Goal: Task Accomplishment & Management: Use online tool/utility

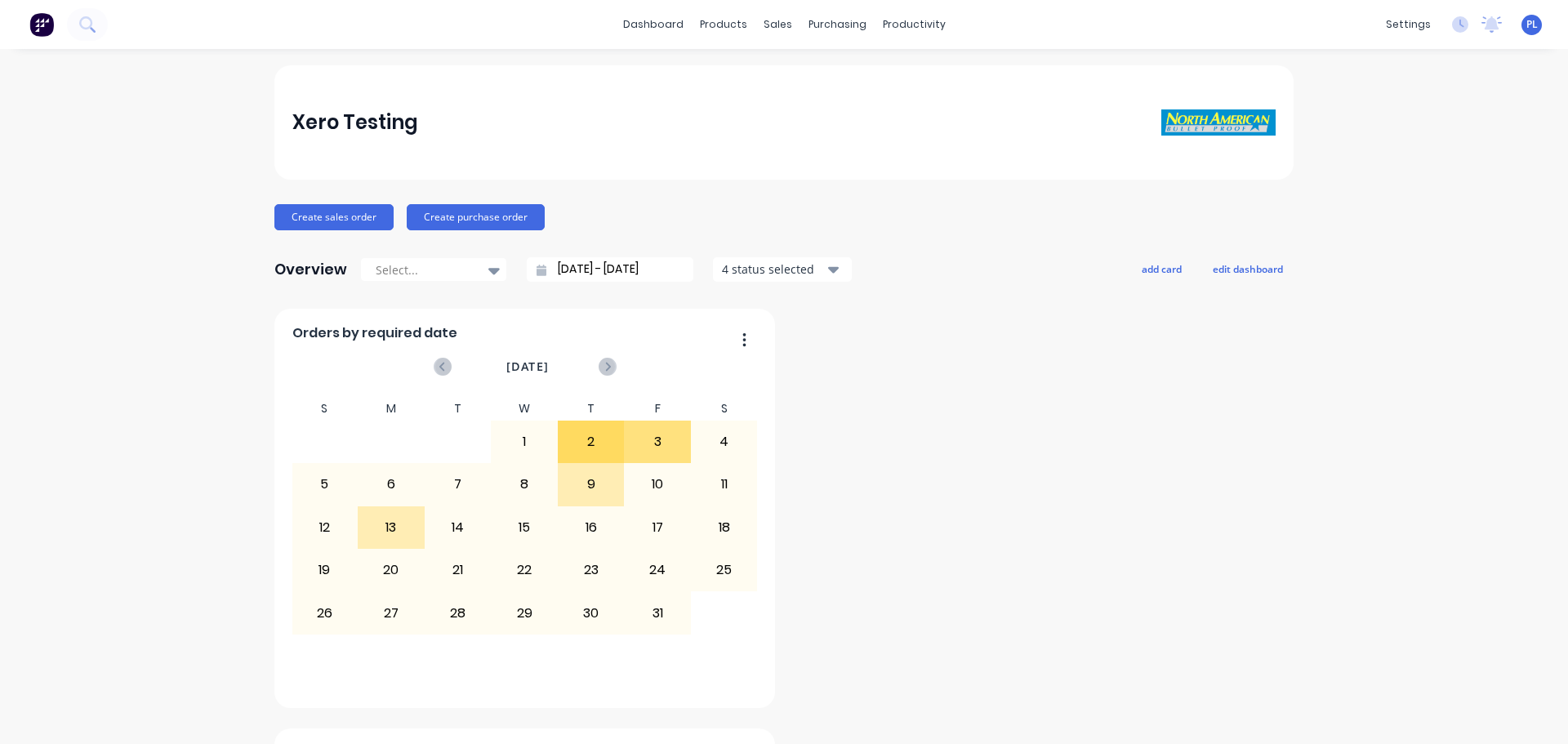
click at [721, 42] on div "dashboard products sales purchasing productivity dashboard products Product Cat…" at bounding box center [784, 25] width 1568 height 49
click at [717, 42] on div "dashboard products sales purchasing productivity dashboard products Product Cat…" at bounding box center [784, 25] width 1568 height 49
click at [736, 69] on link "Product Catalogue" at bounding box center [798, 77] width 216 height 33
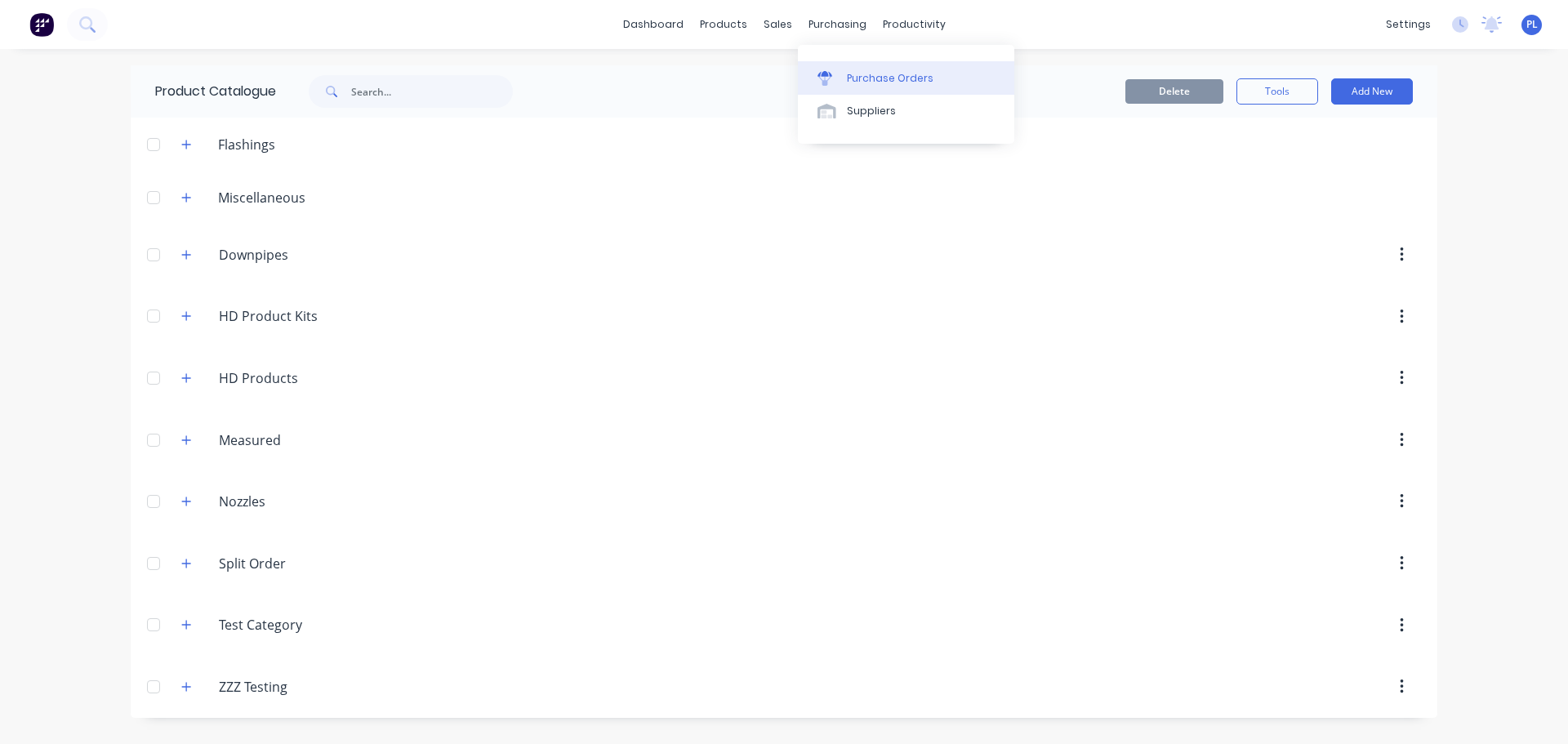
click at [868, 82] on div "Purchase Orders" at bounding box center [890, 78] width 87 height 14
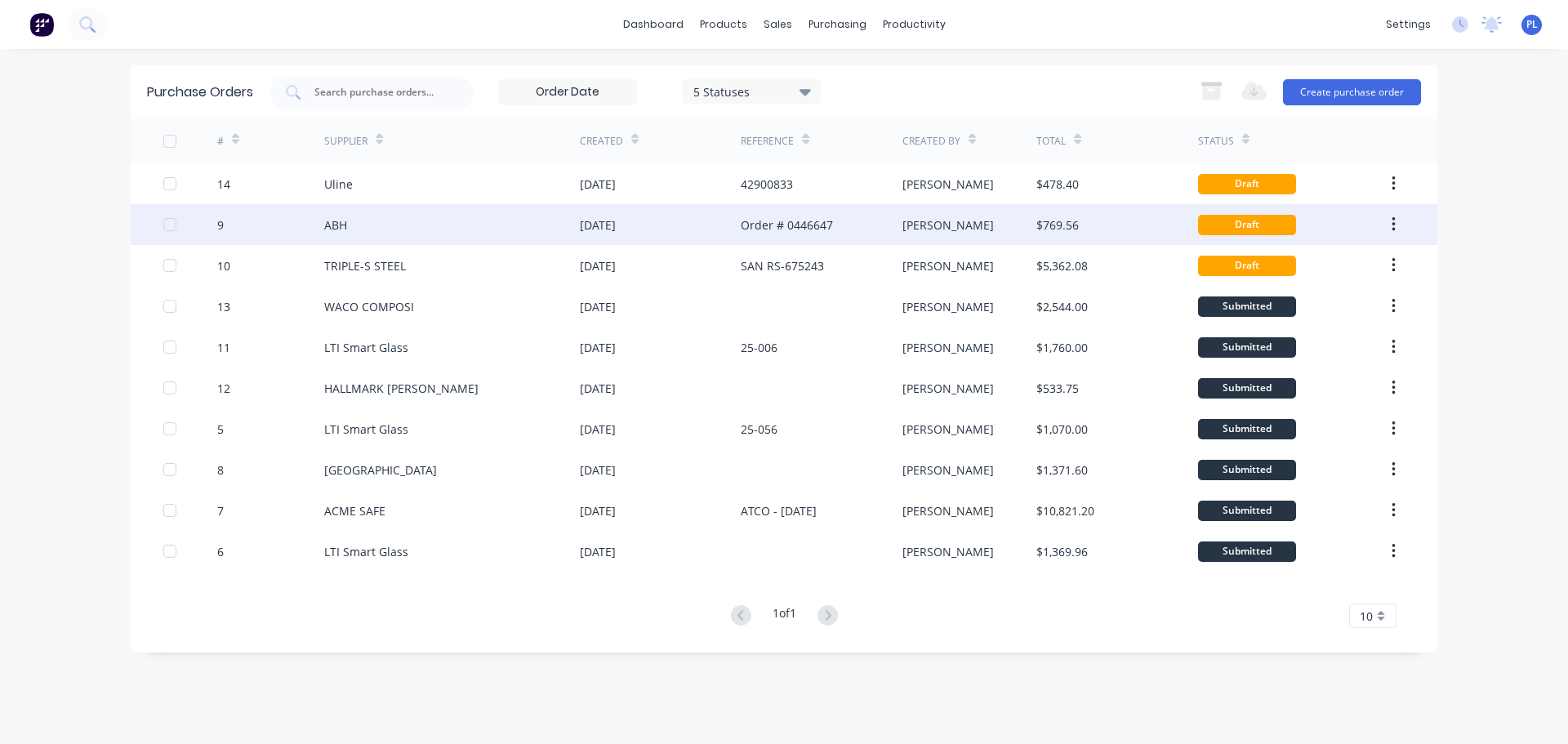
click at [428, 207] on div "ABH" at bounding box center [451, 225] width 255 height 41
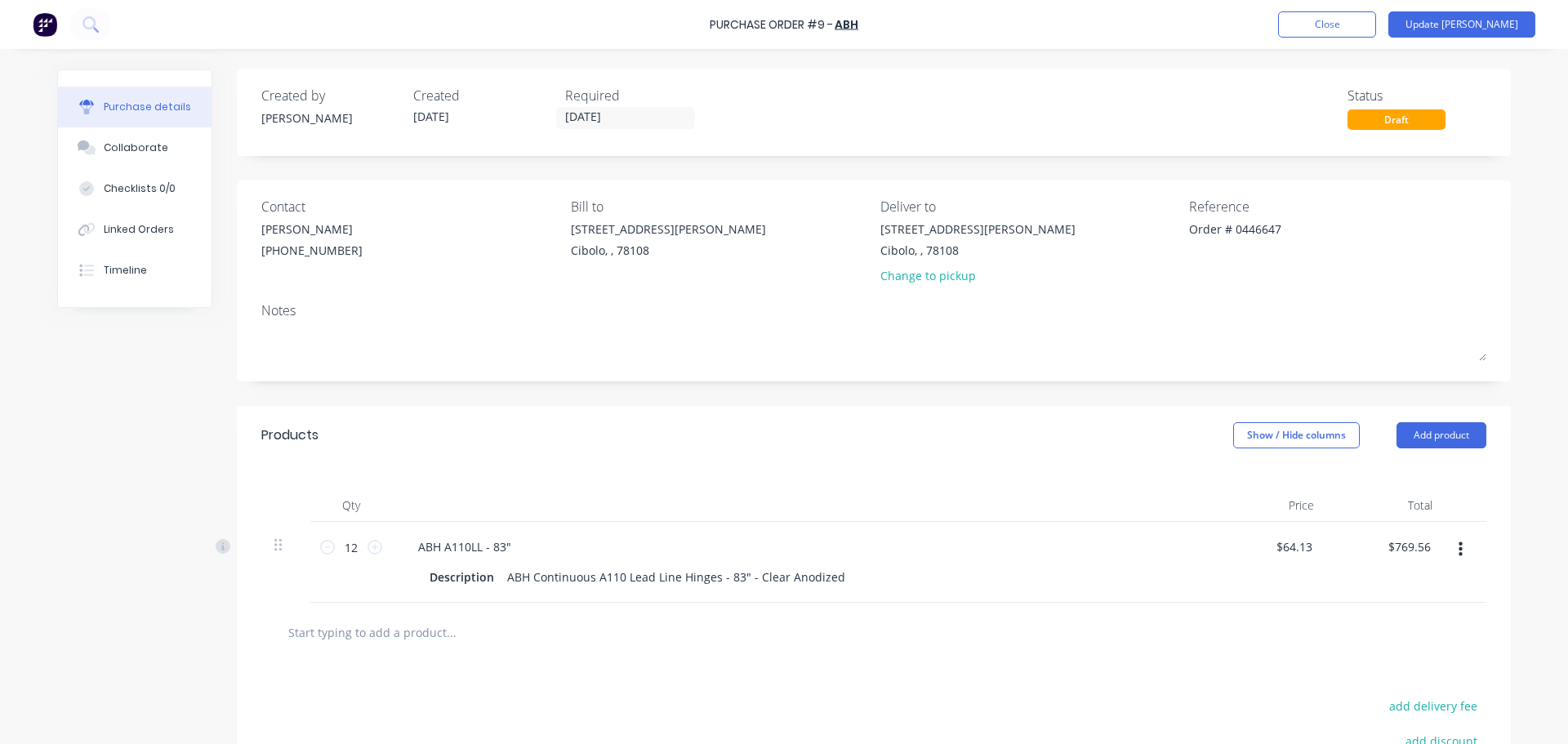
click at [1460, 551] on button "button" at bounding box center [1460, 549] width 38 height 30
click at [1067, 587] on div "Description ABH Continuous A110 Lead Line Hinges - 83" - Clear Anodized" at bounding box center [798, 577] width 748 height 24
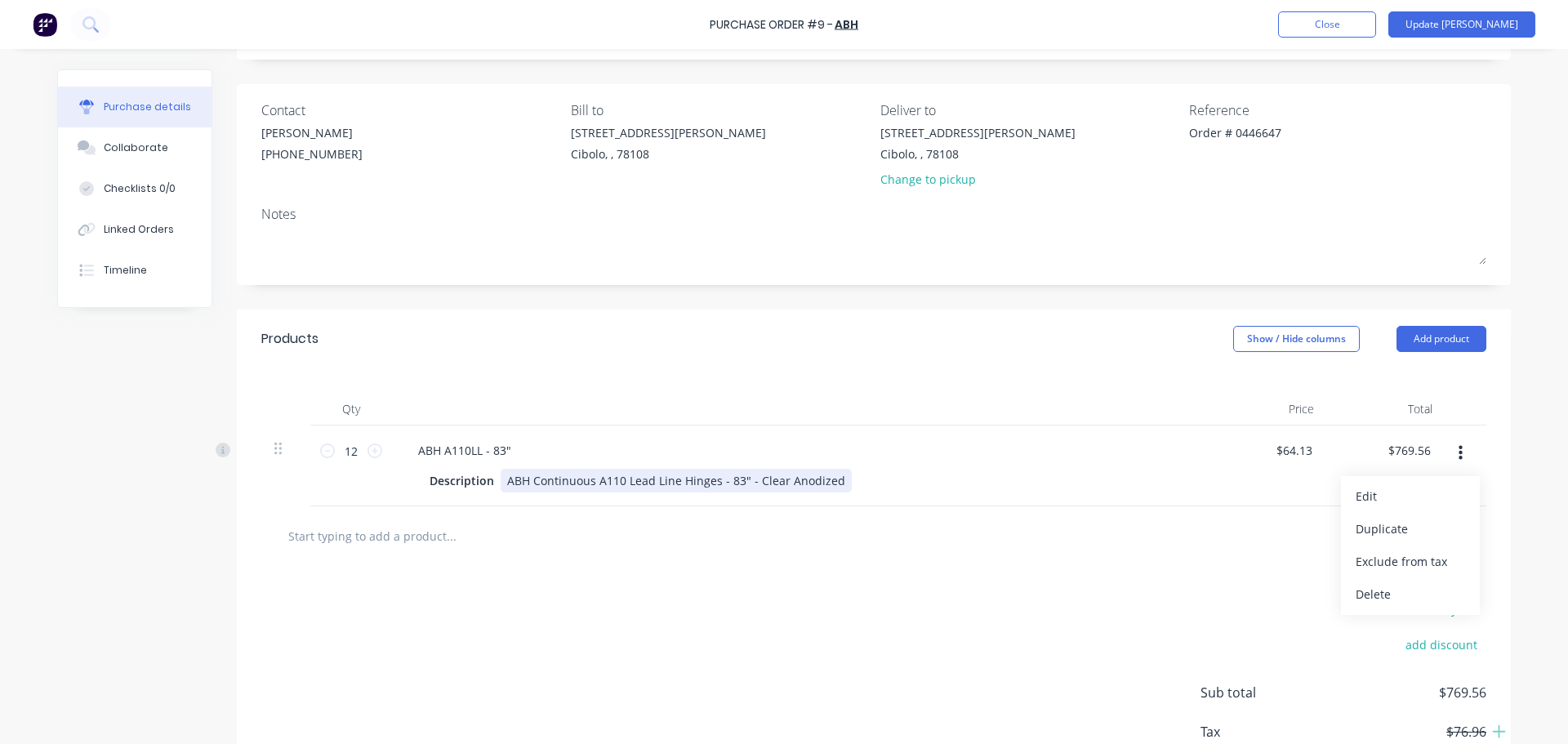
scroll to position [204, 0]
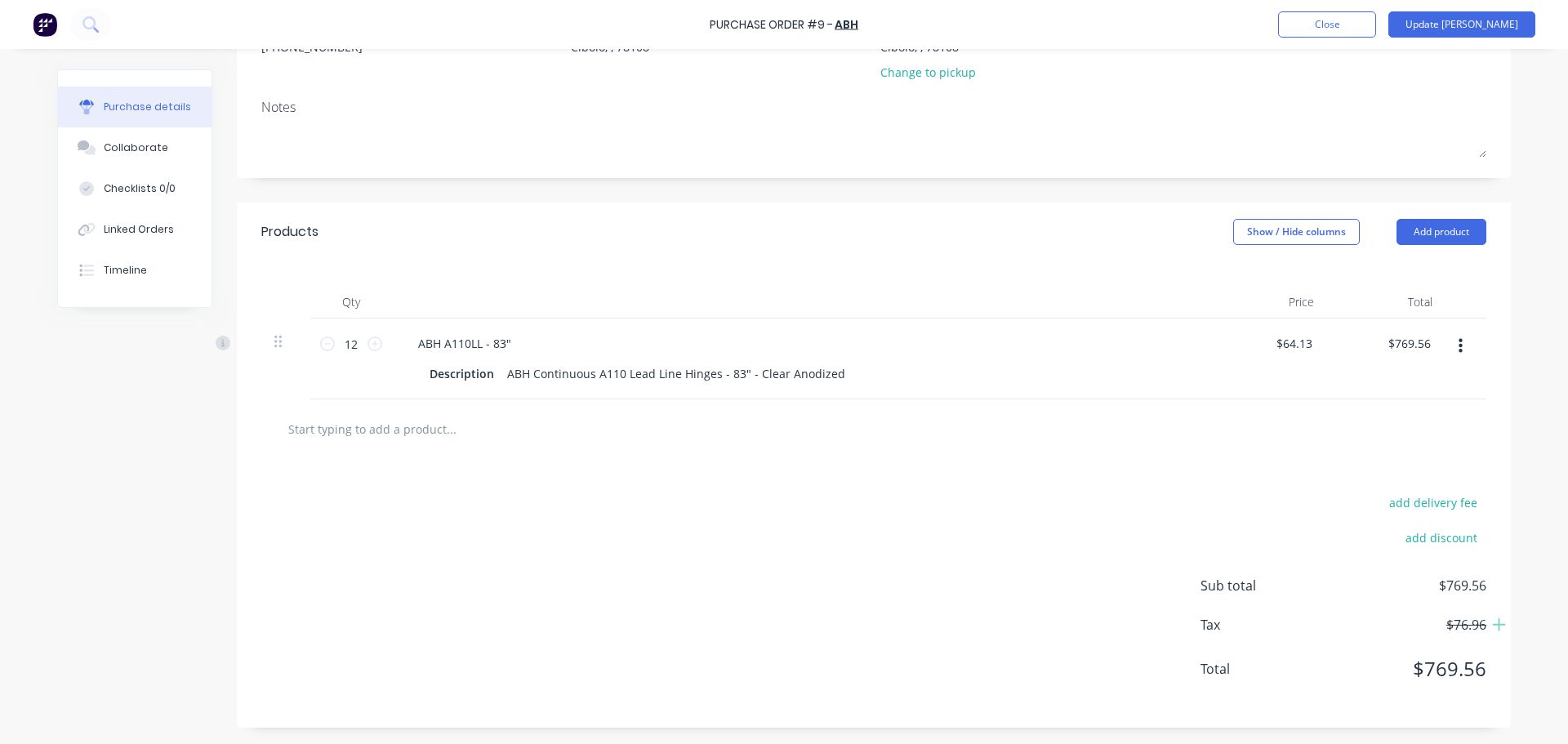
click at [1037, 502] on div "add delivery fee add discount Sub total $769.56 Tax $76.96 Total $769.56" at bounding box center [874, 593] width 1274 height 269
click at [1442, 344] on button "button" at bounding box center [1460, 346] width 38 height 30
click at [1425, 464] on button "Exclude from tax" at bounding box center [1411, 455] width 139 height 33
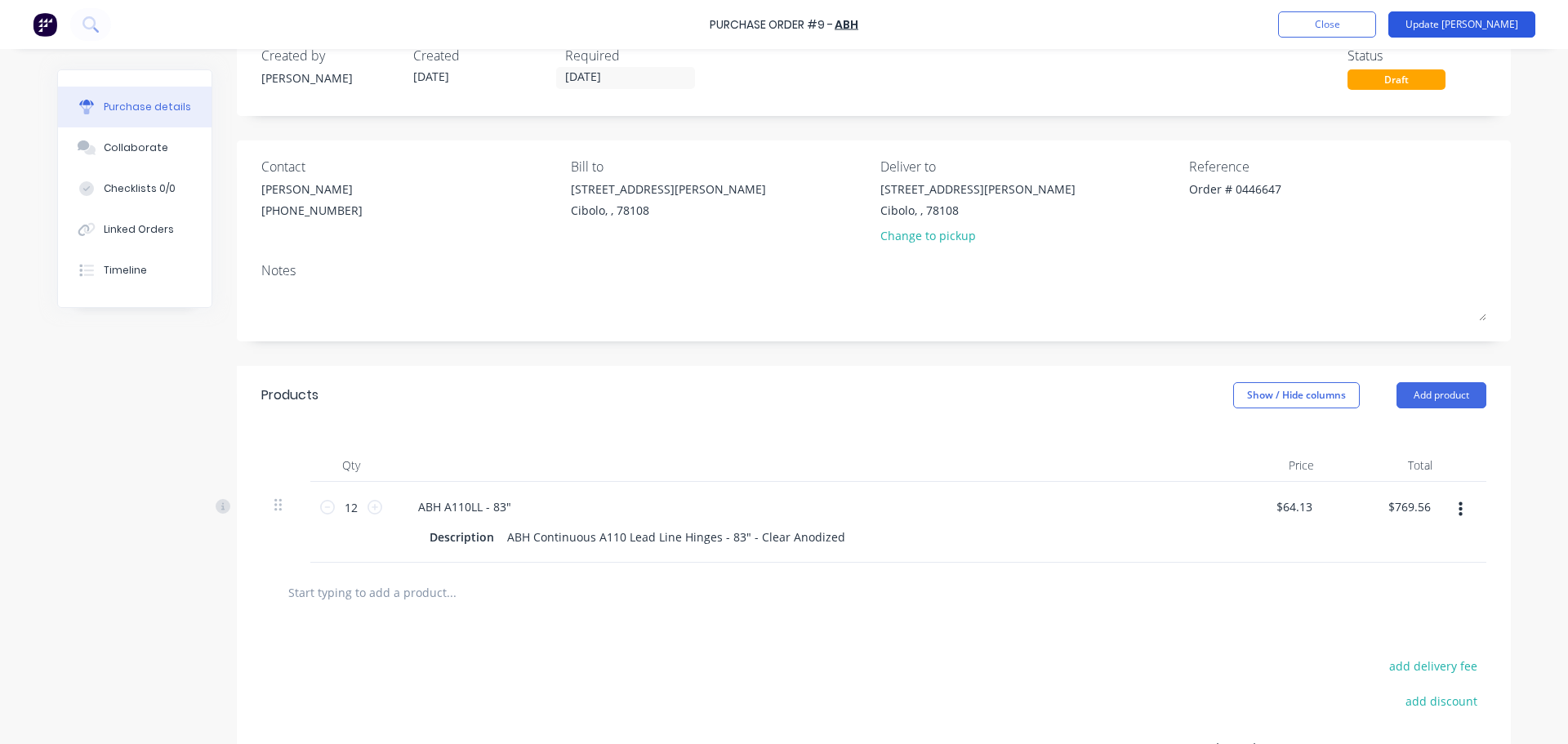
click at [1472, 30] on button "Update Bill" at bounding box center [1461, 24] width 147 height 26
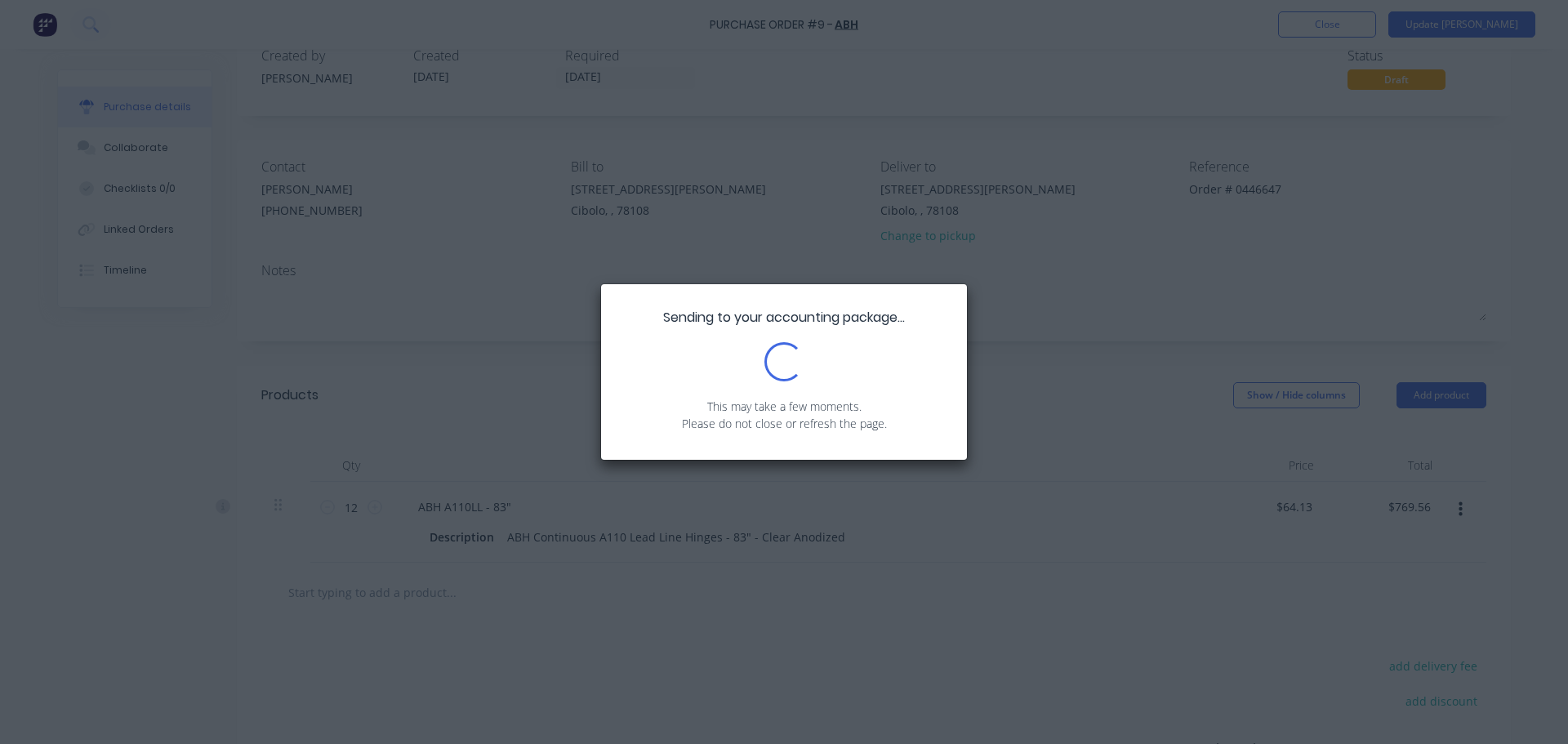
scroll to position [0, 0]
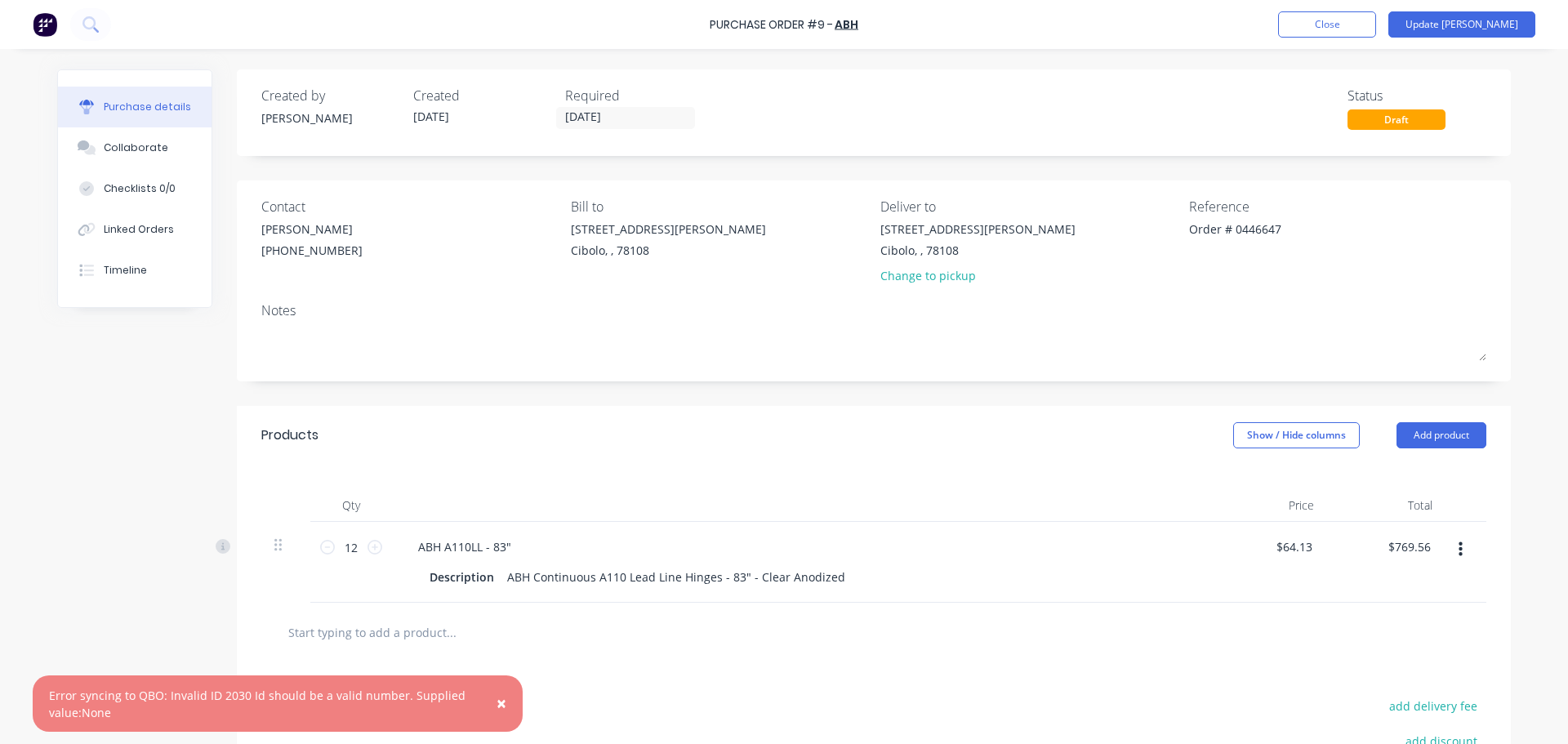
click at [503, 705] on span "×" at bounding box center [501, 702] width 10 height 23
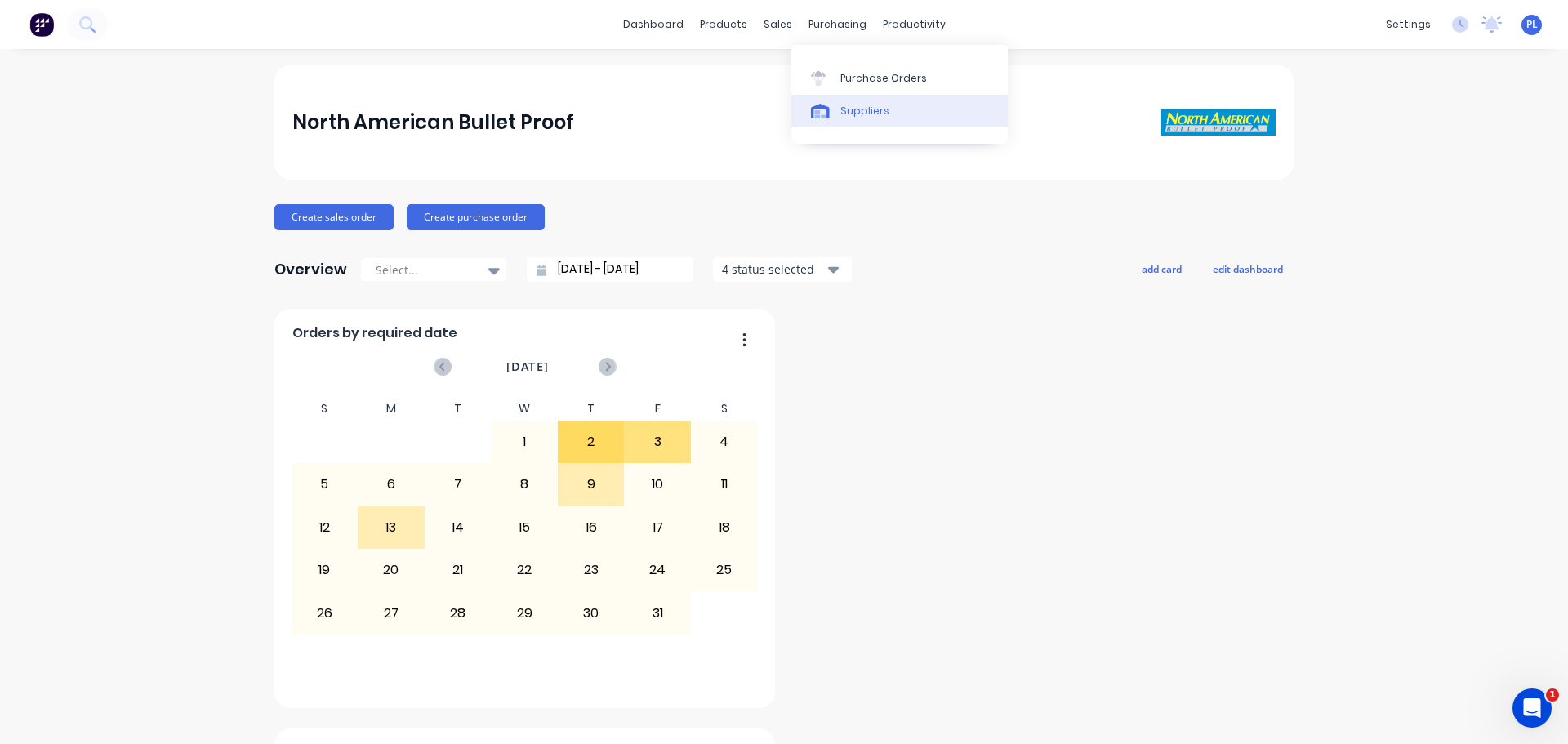
click at [866, 102] on link "Suppliers" at bounding box center [899, 111] width 216 height 33
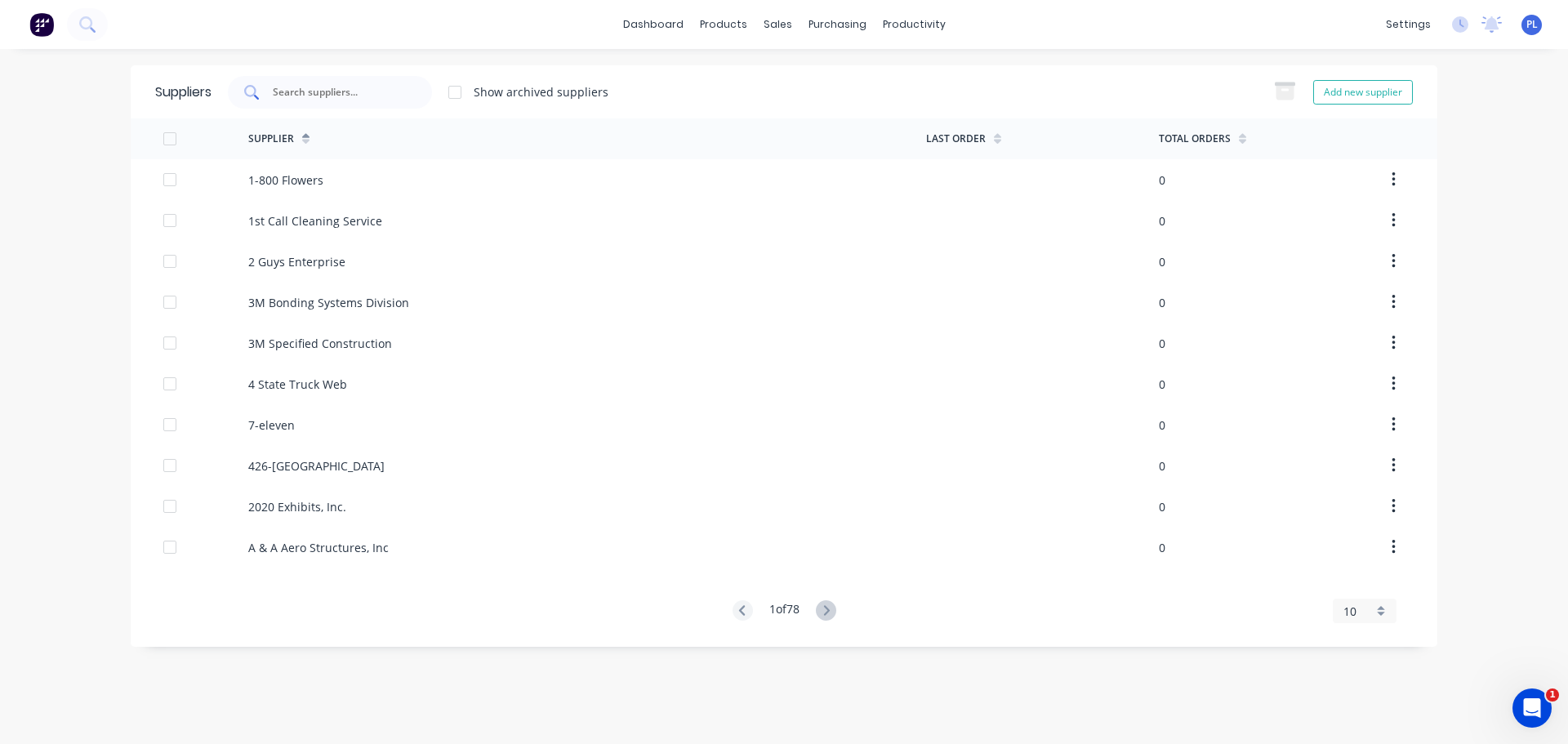
click at [268, 96] on div at bounding box center [330, 92] width 204 height 33
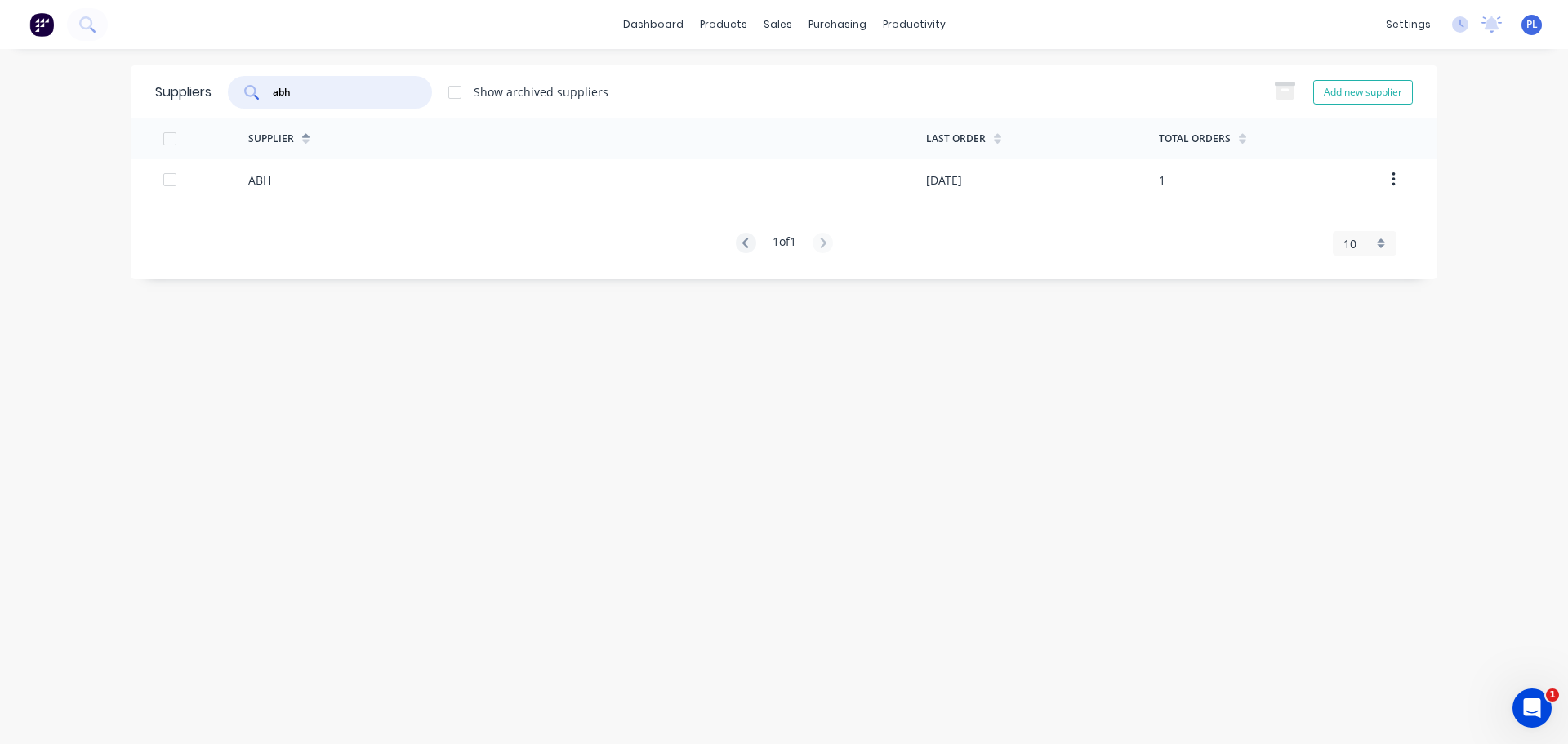
type input "abh"
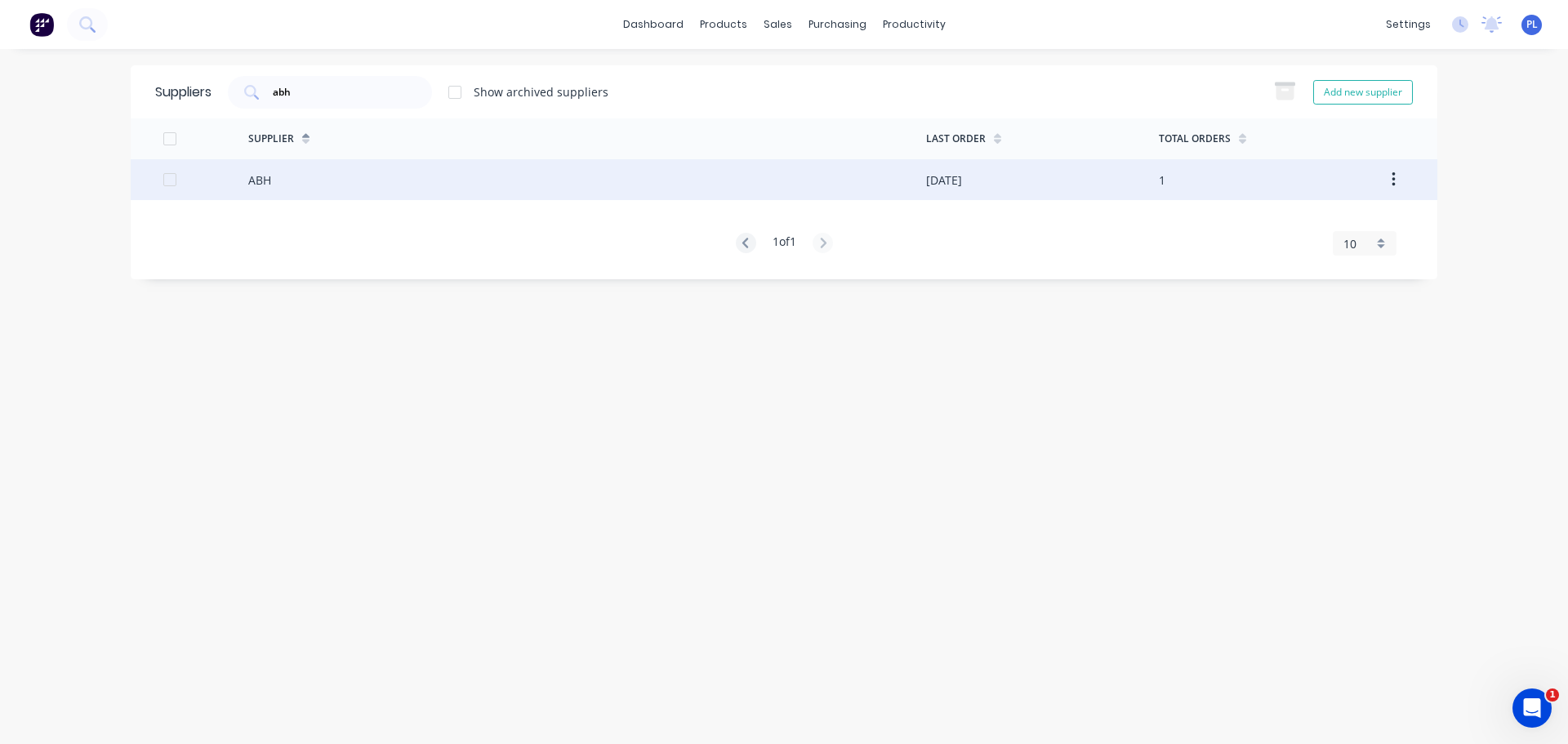
click at [368, 166] on div "ABH" at bounding box center [587, 180] width 678 height 41
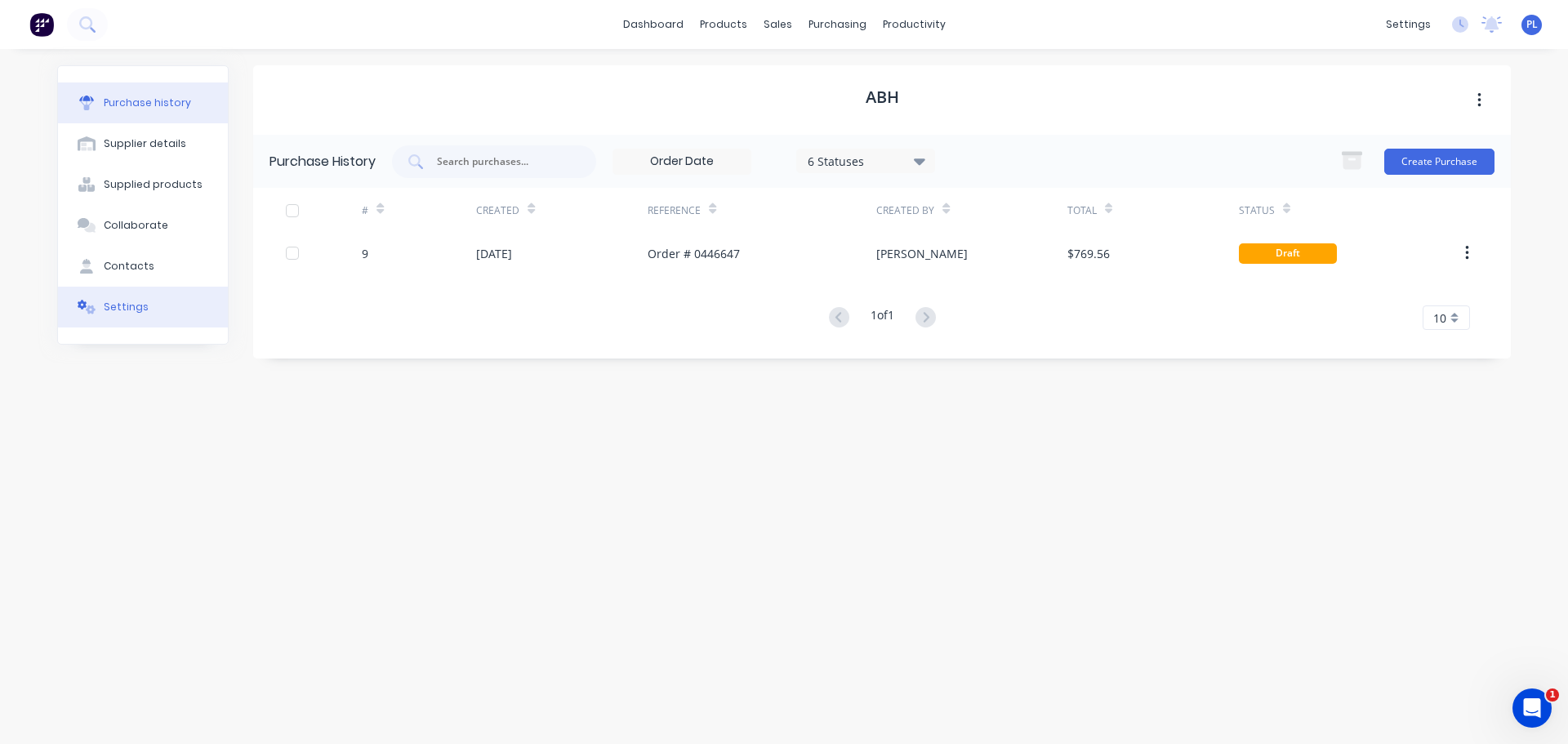
click at [168, 293] on button "Settings" at bounding box center [143, 307] width 170 height 41
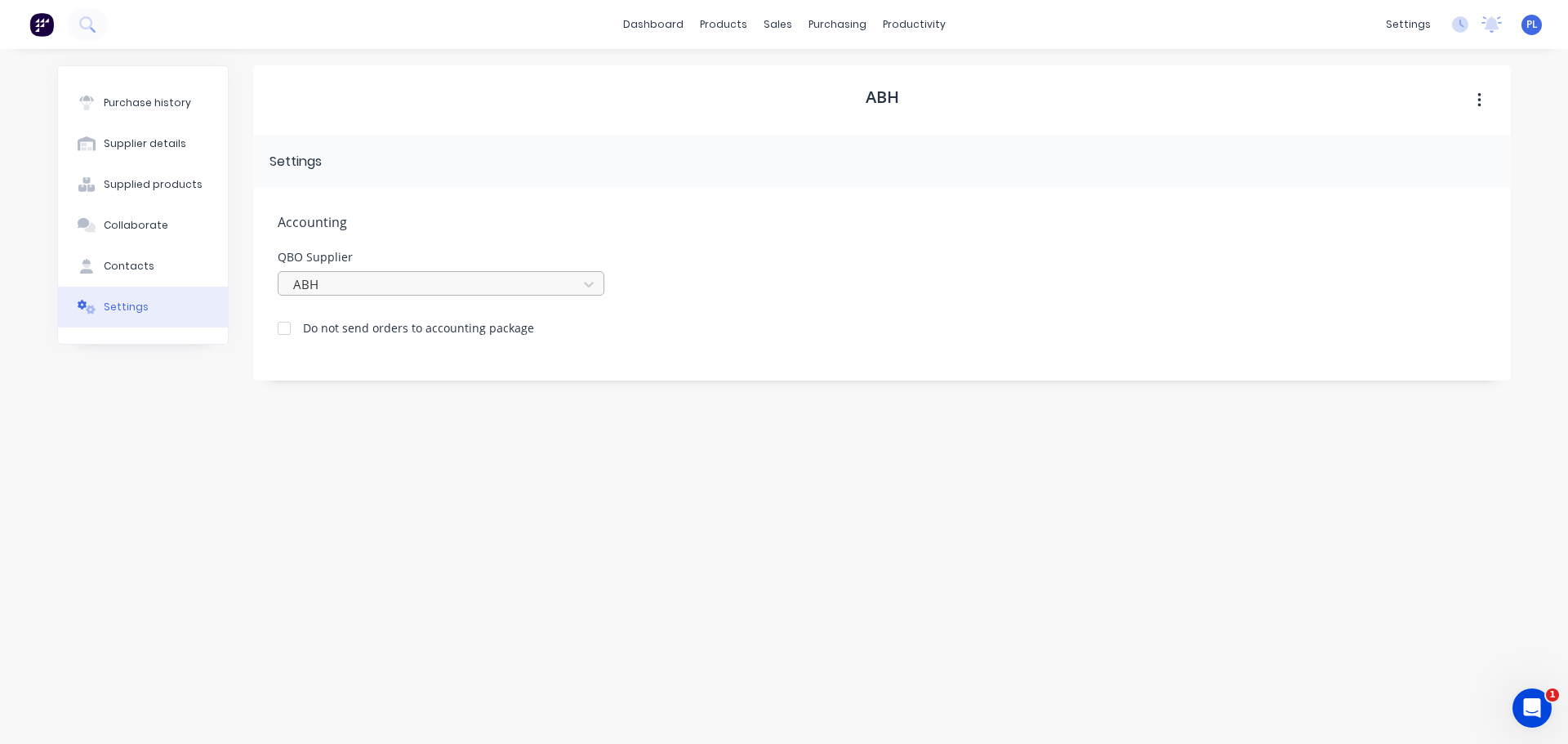
click at [440, 286] on div at bounding box center [430, 284] width 277 height 20
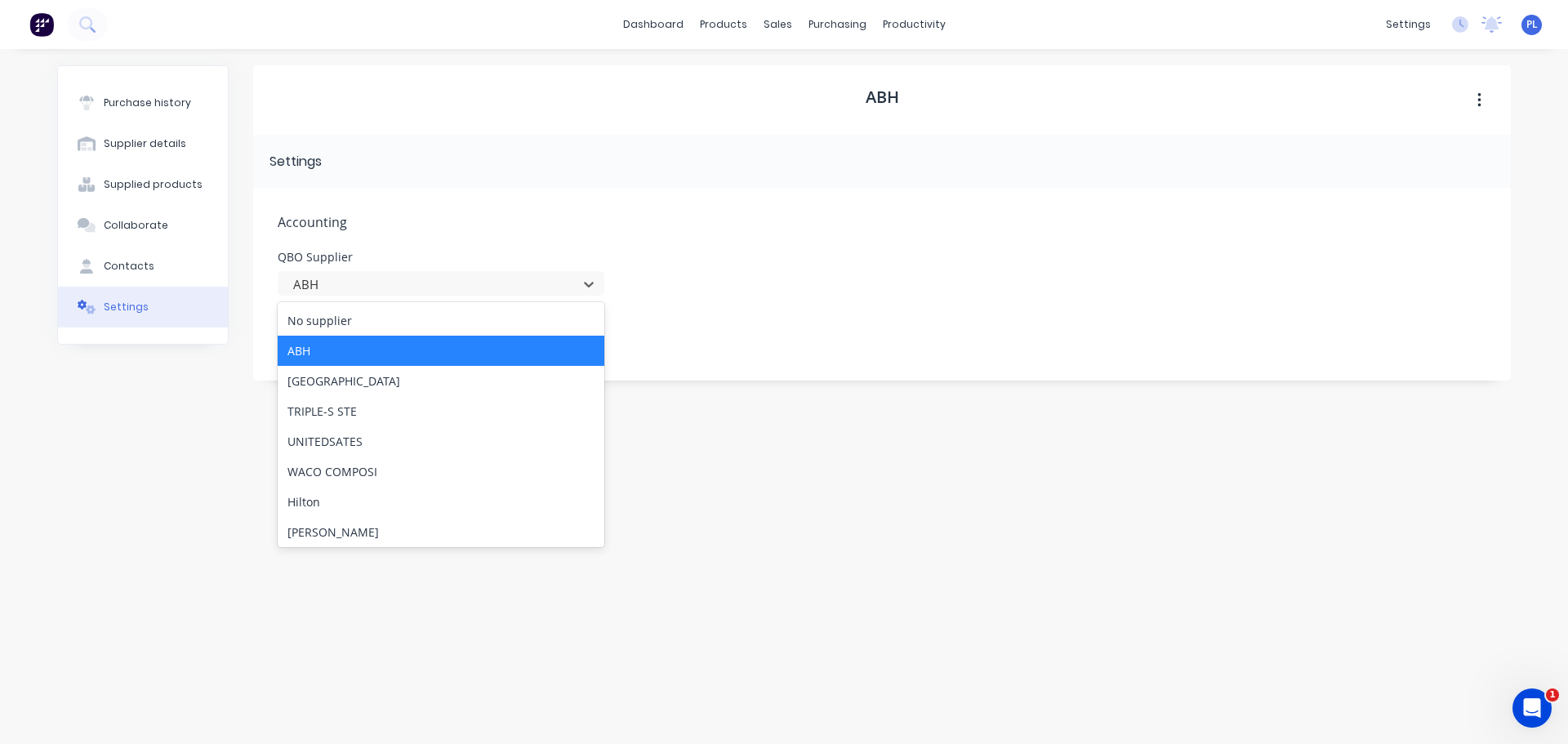
click at [299, 352] on div "ABH" at bounding box center [440, 351] width 327 height 31
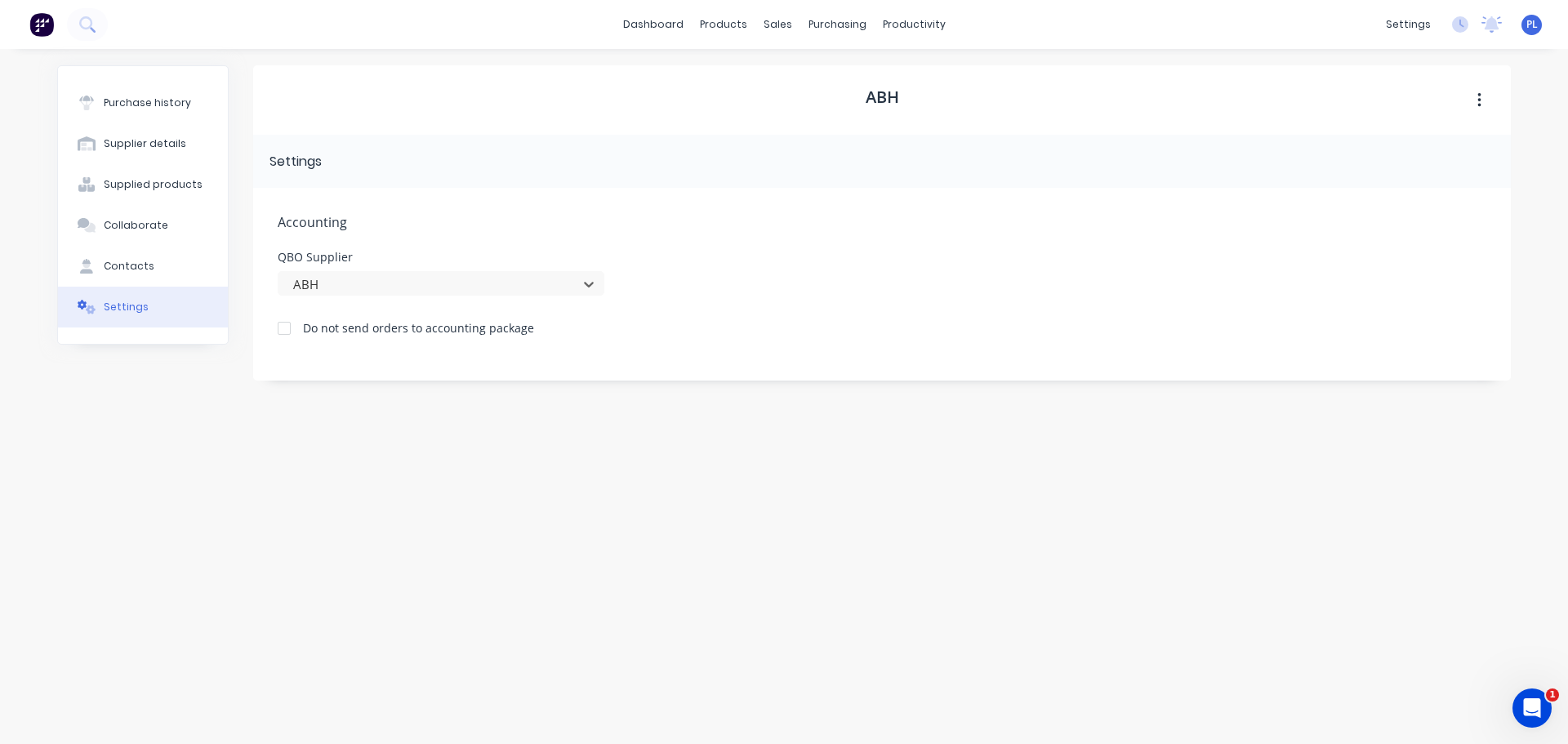
click at [1029, 250] on div "Accounting QBO Supplier option ABH, selected. ABH Do not send orders to account…" at bounding box center [882, 283] width 1257 height 193
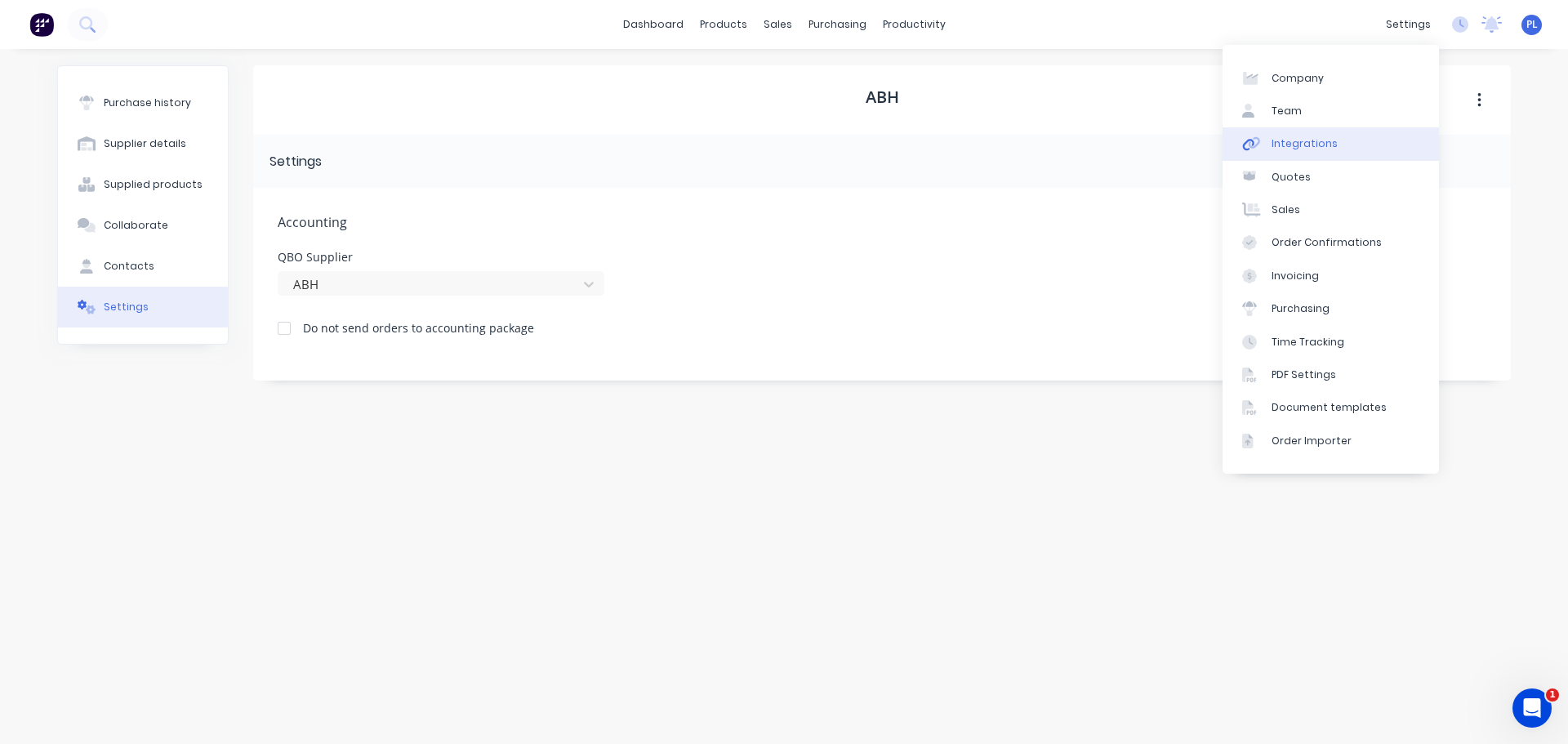
click at [1364, 142] on link "Integrations" at bounding box center [1330, 143] width 216 height 33
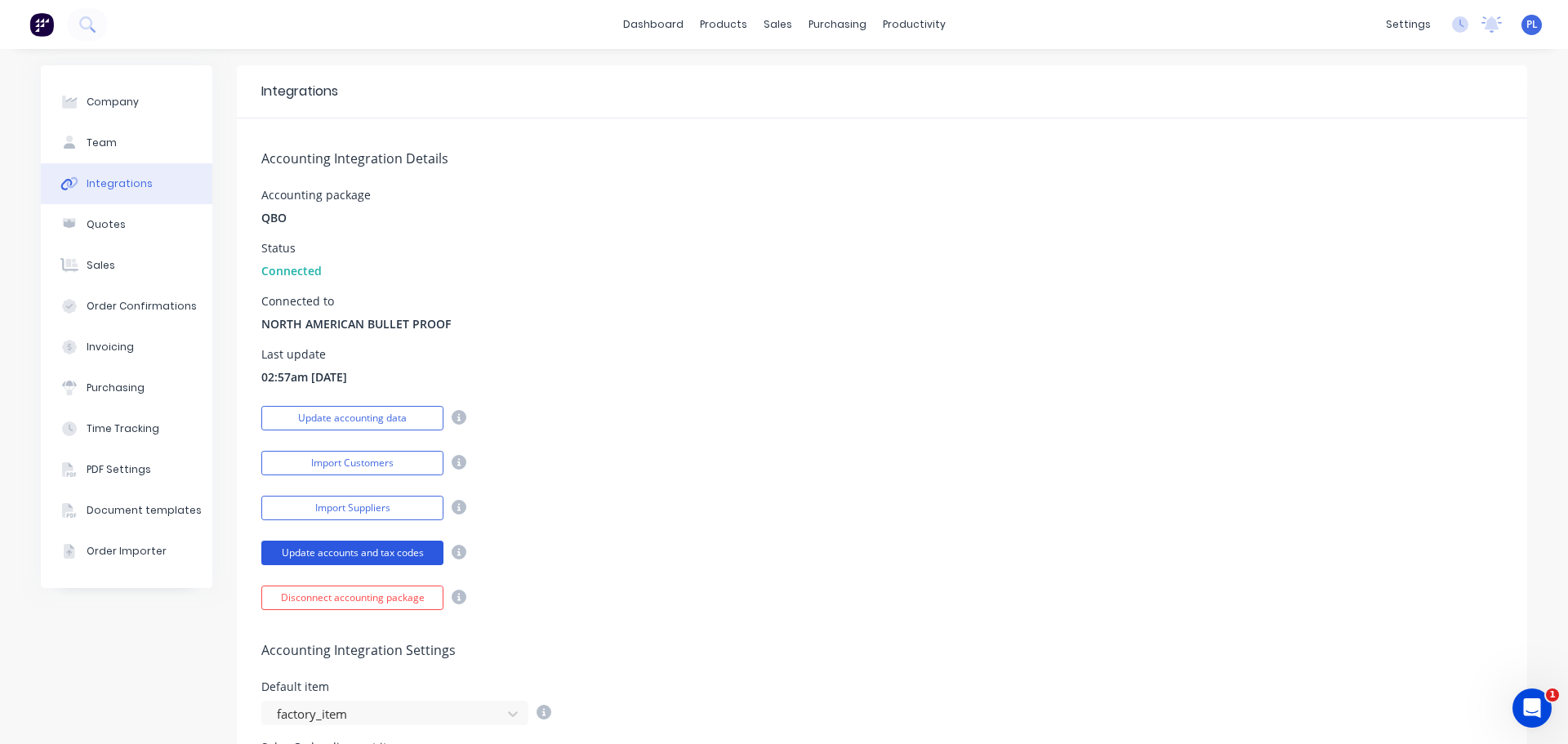
click at [361, 562] on button "Update accounts and tax codes" at bounding box center [352, 552] width 182 height 25
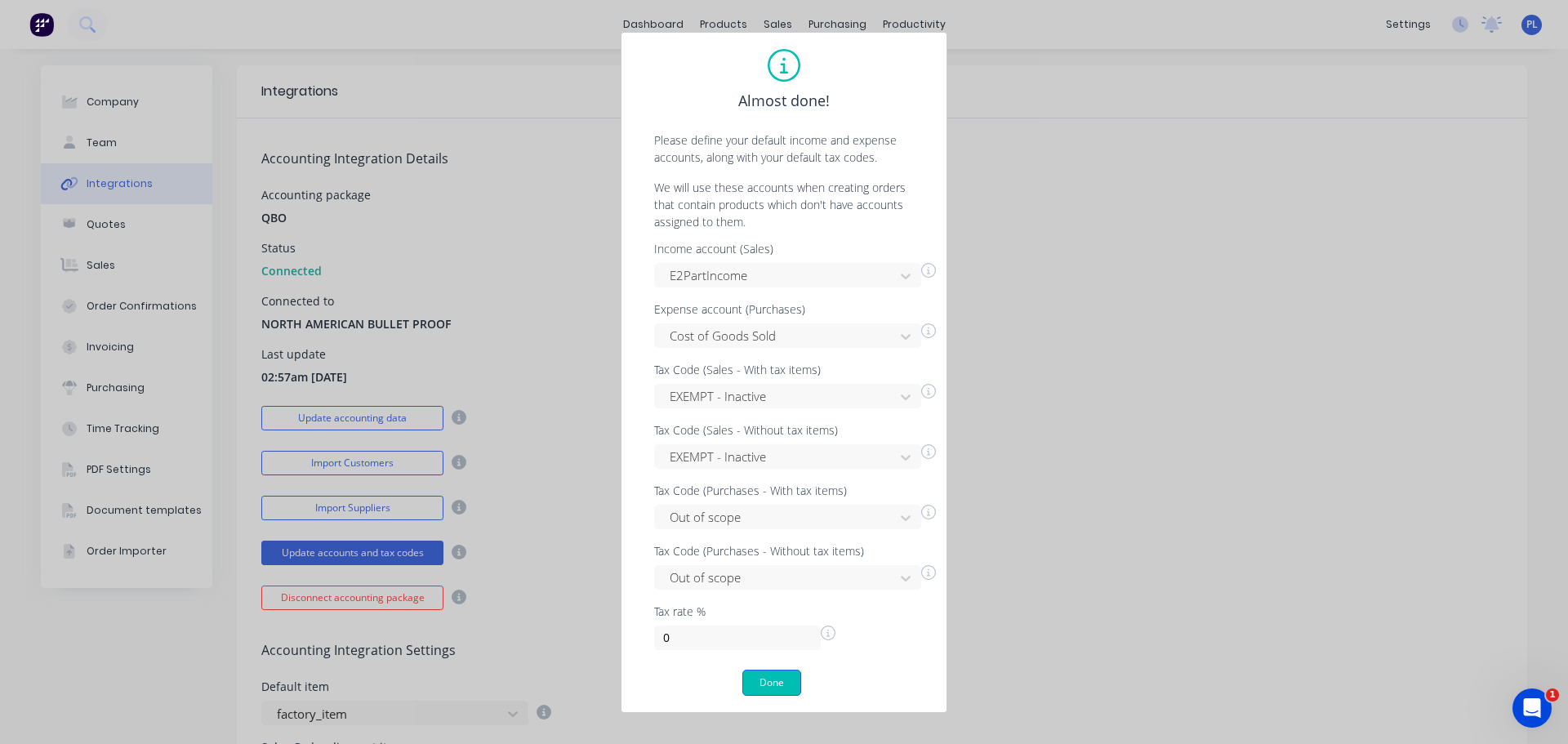
click at [775, 686] on button "Done" at bounding box center [771, 682] width 59 height 26
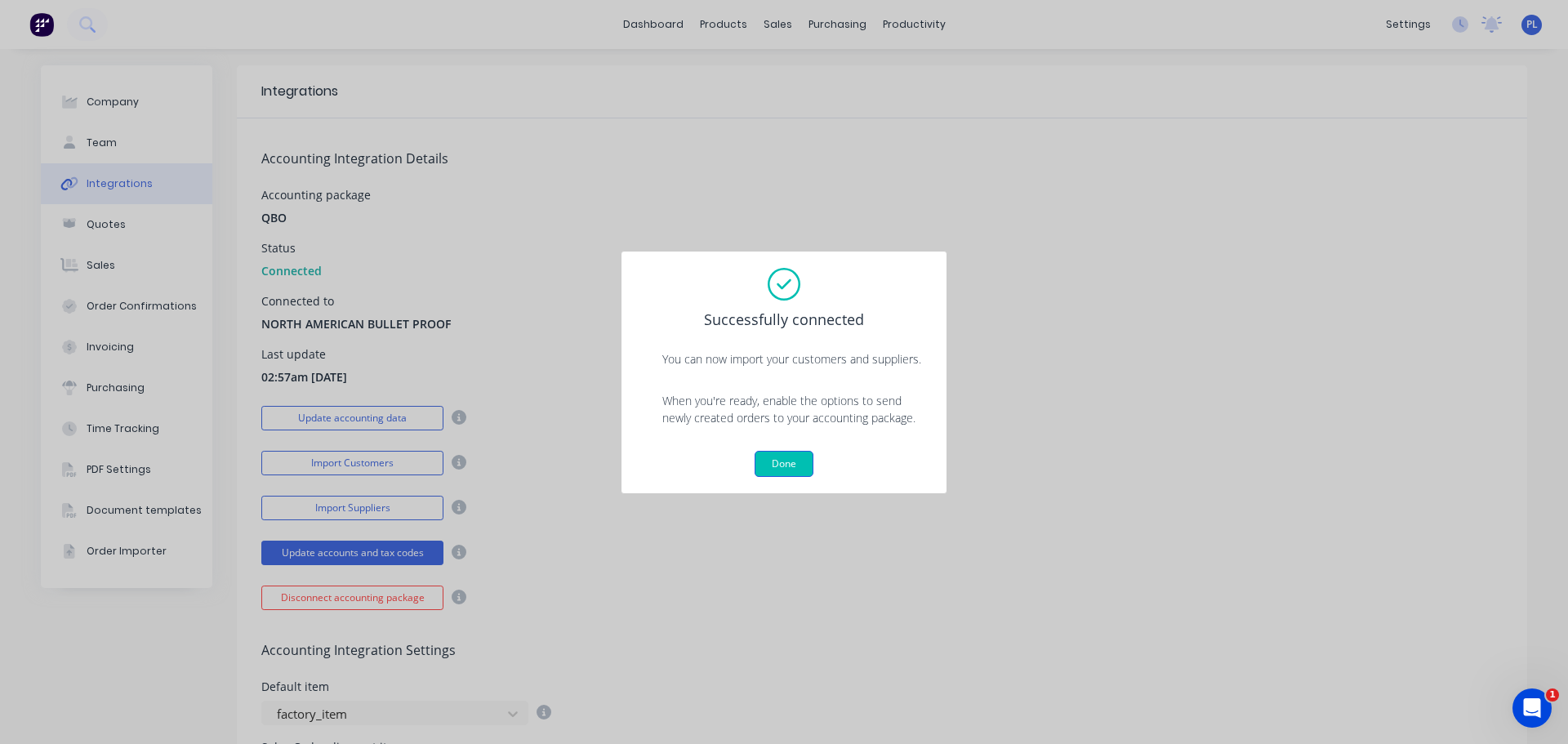
click at [793, 456] on button "Done" at bounding box center [783, 463] width 59 height 26
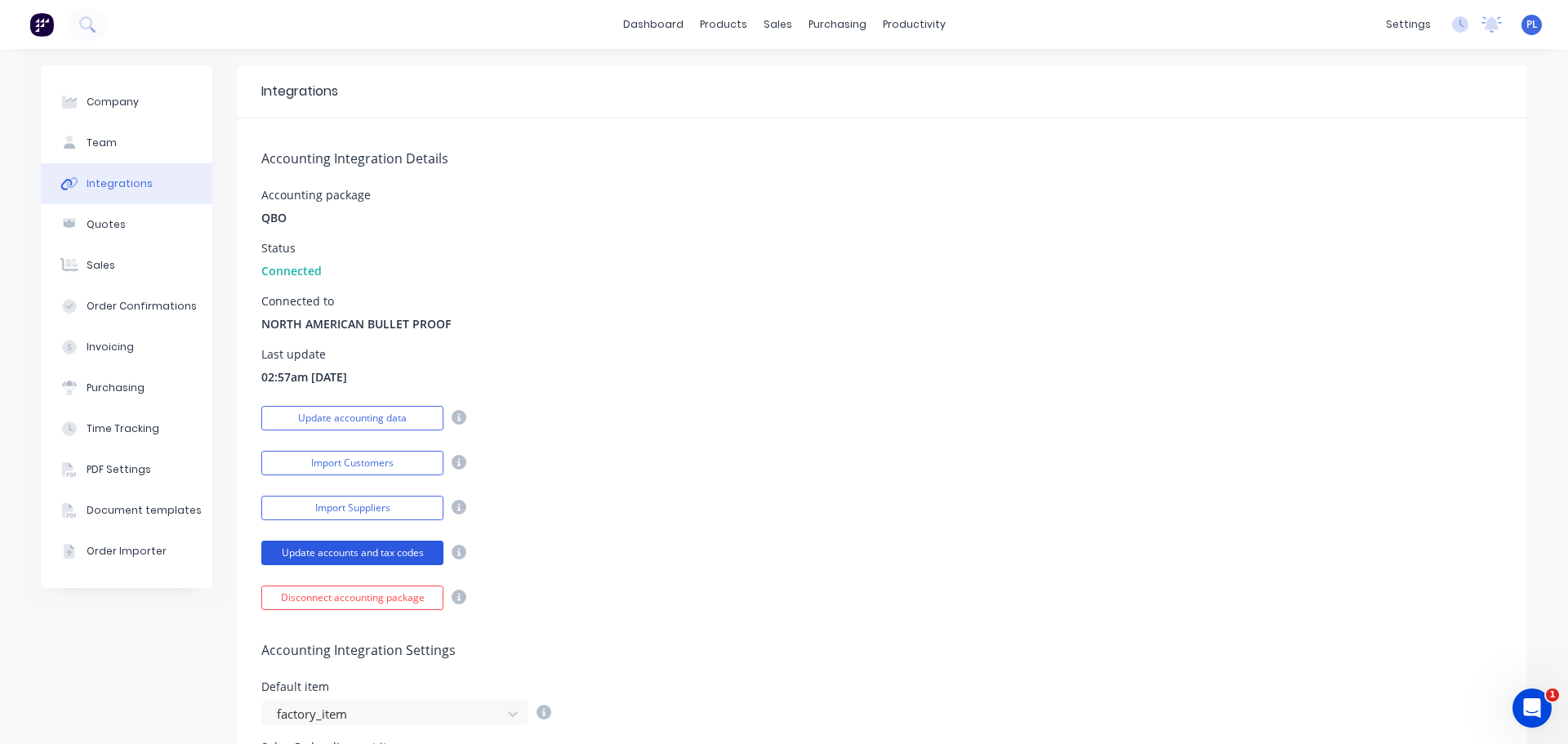
click at [334, 551] on button "Update accounts and tax codes" at bounding box center [352, 552] width 182 height 25
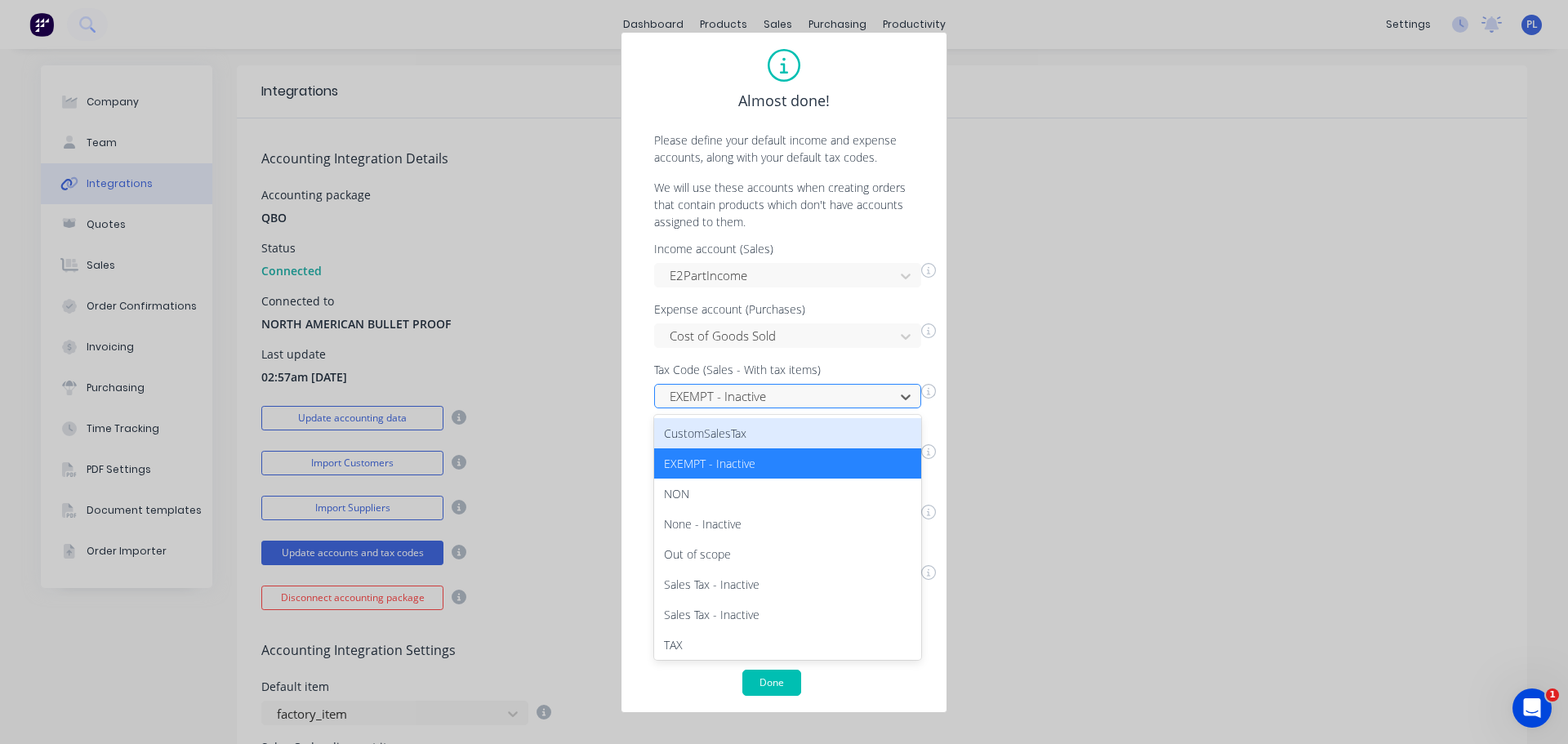
click at [788, 406] on div "EXEMPT - Inactive" at bounding box center [777, 396] width 228 height 25
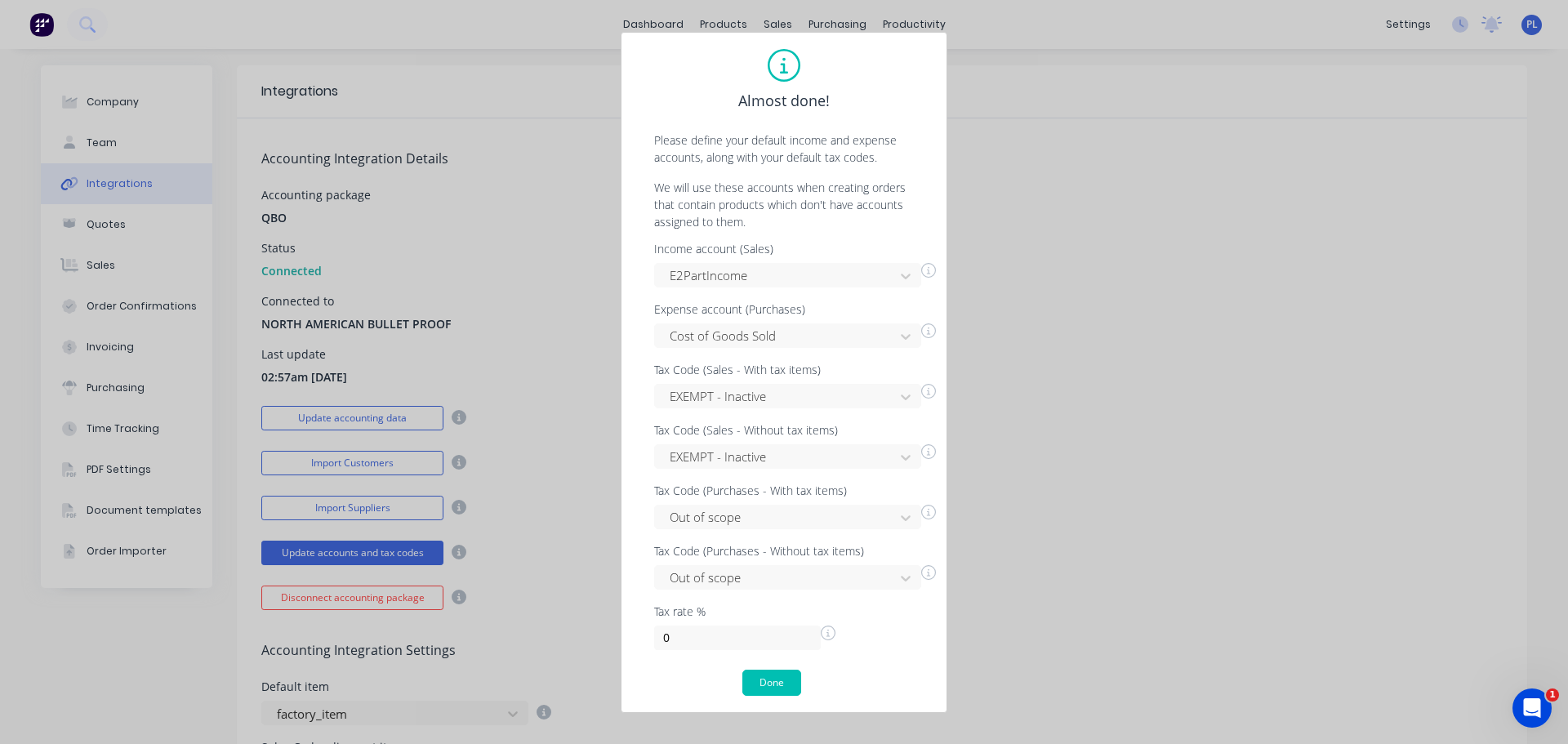
click at [754, 159] on p "Please define your default income and expense accounts, along with your default…" at bounding box center [784, 148] width 293 height 34
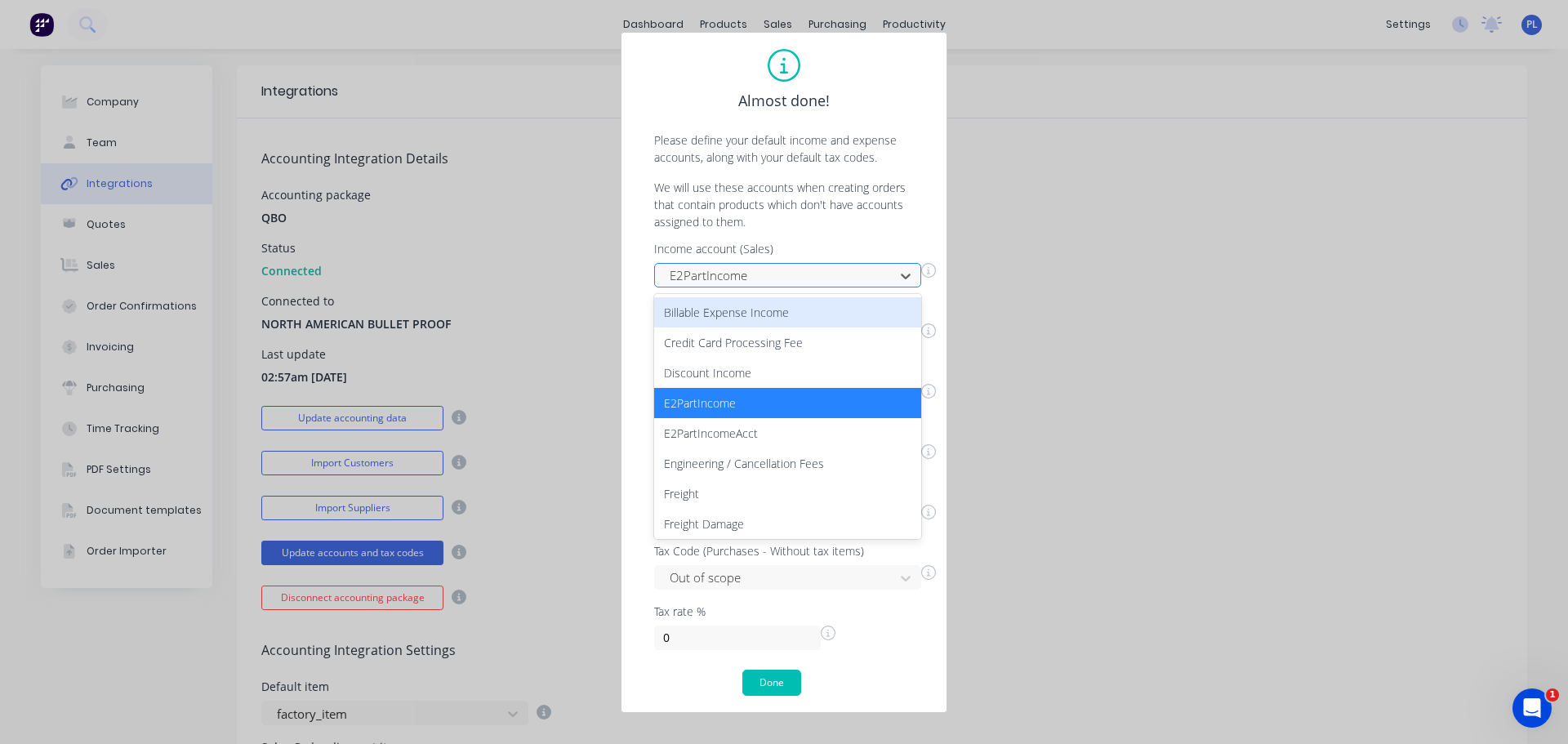
click at [736, 271] on div at bounding box center [776, 276] width 218 height 20
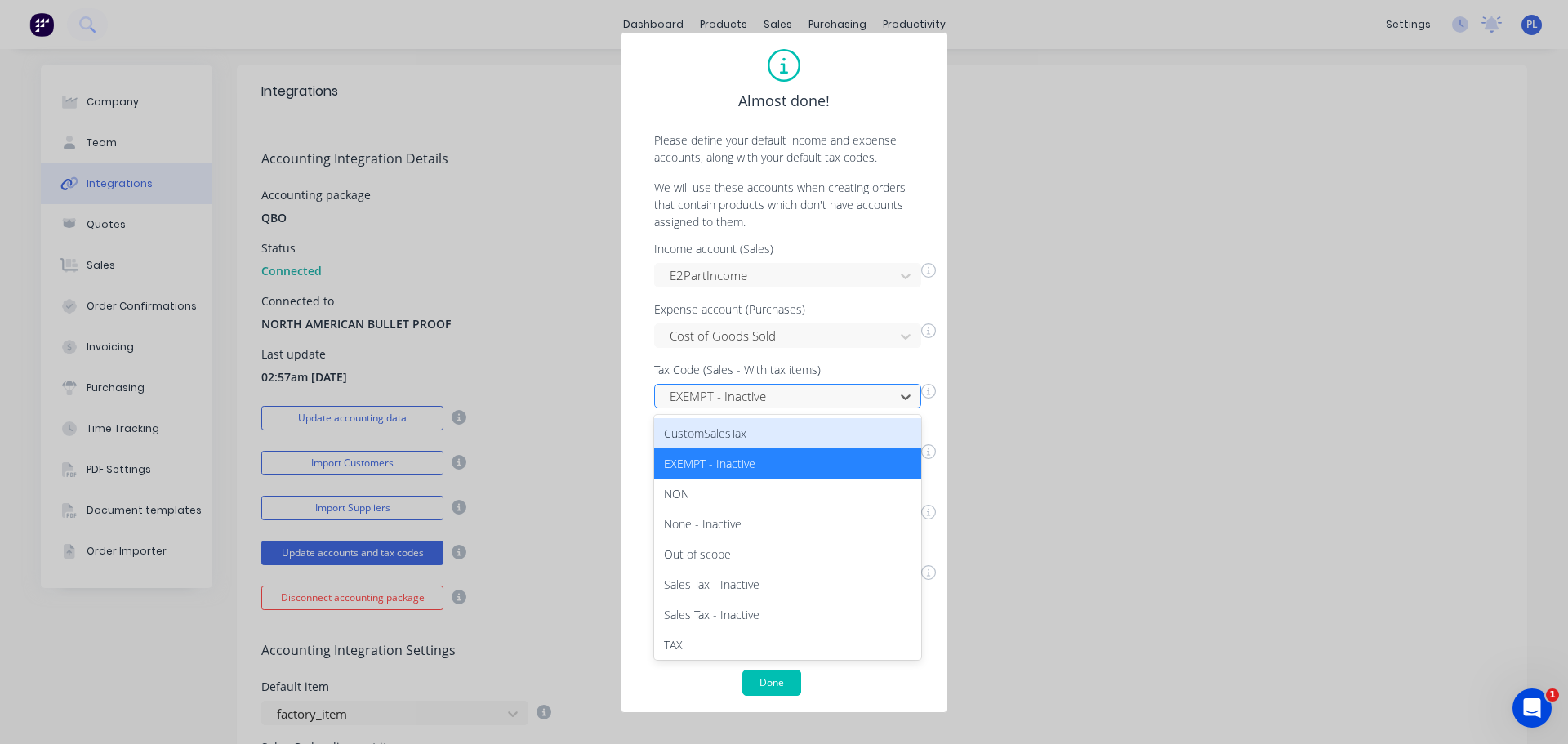
click at [742, 406] on div at bounding box center [776, 396] width 218 height 20
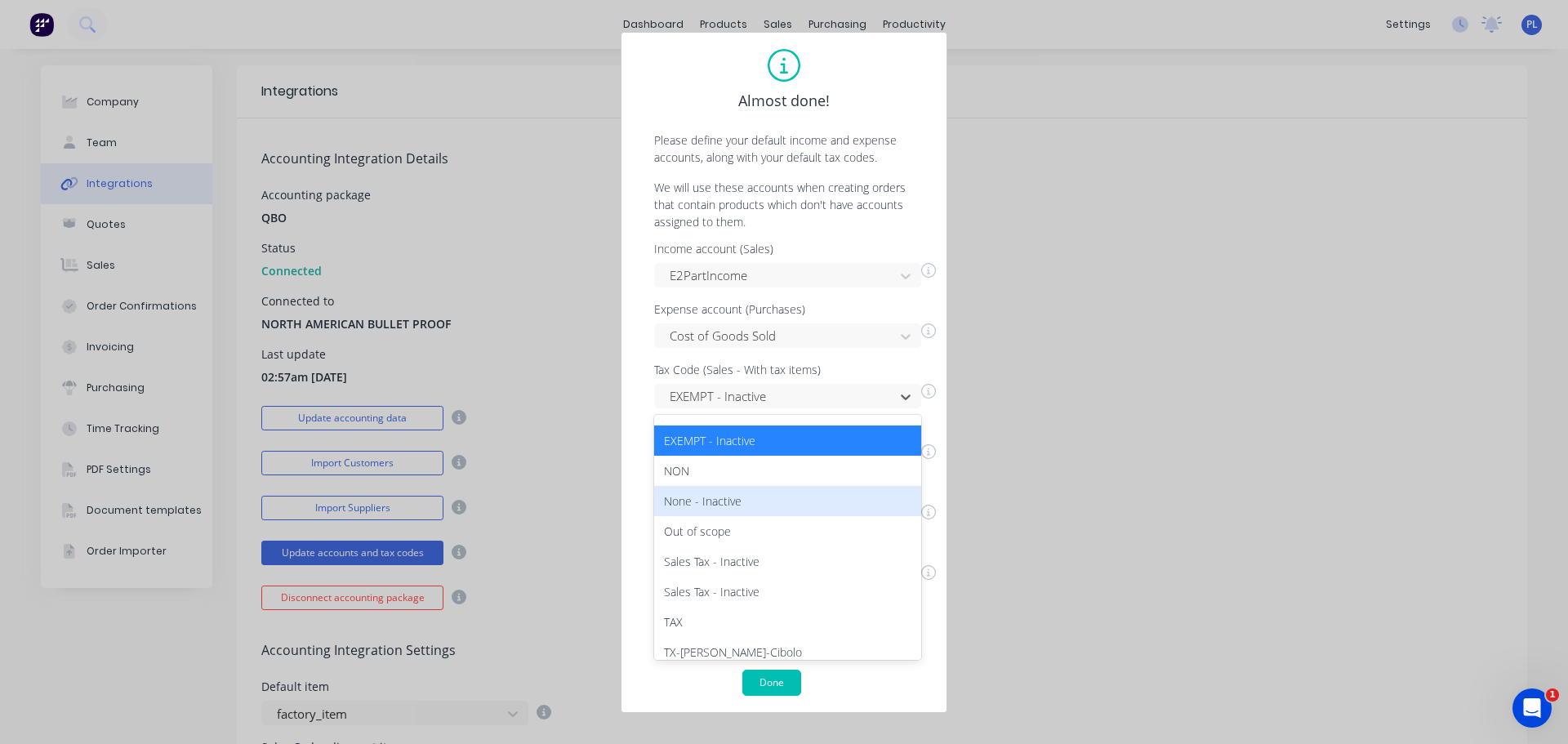
scroll to position [33, 0]
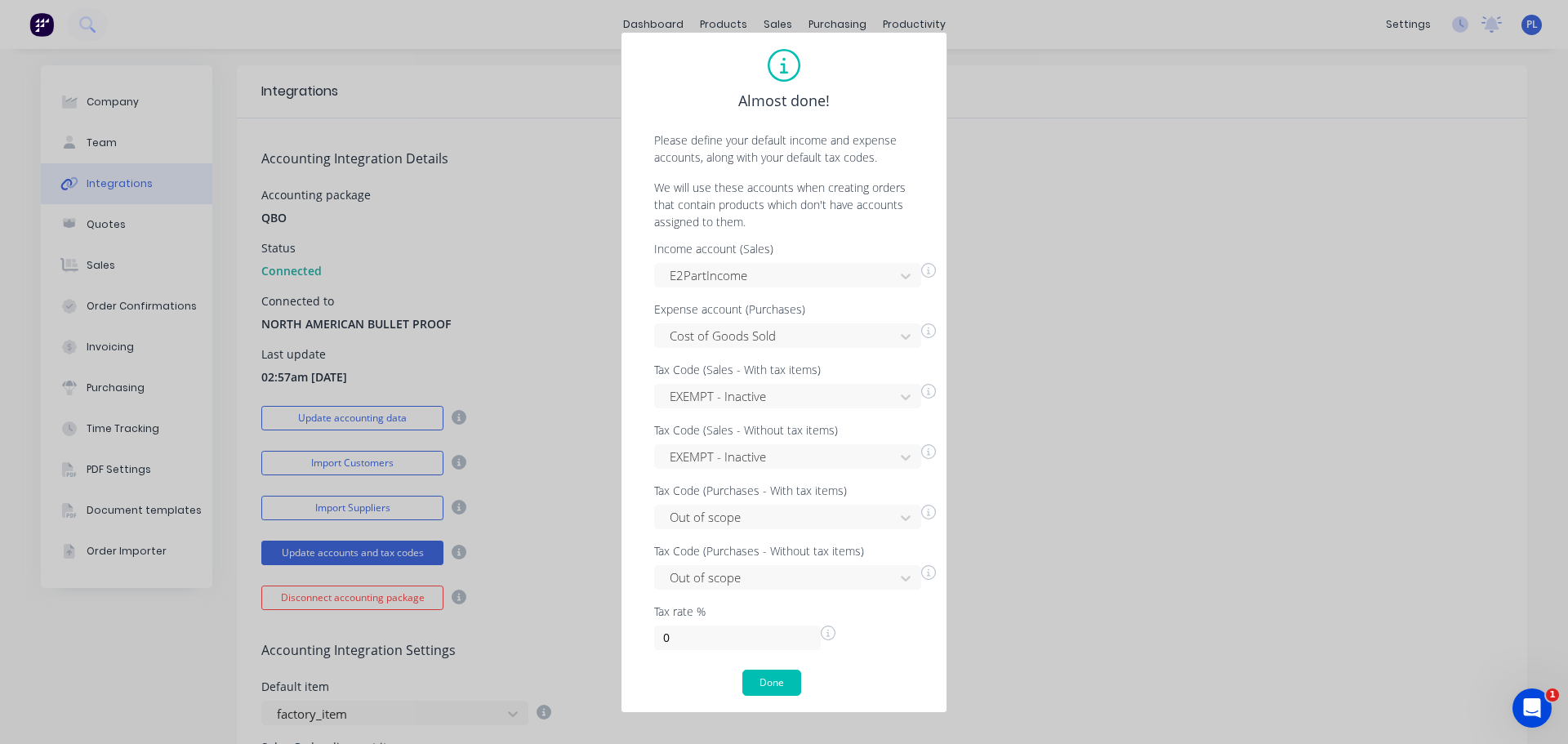
click at [803, 182] on p "We will use these accounts when creating orders that contain products which don…" at bounding box center [784, 204] width 293 height 52
click at [737, 512] on div at bounding box center [776, 517] width 218 height 20
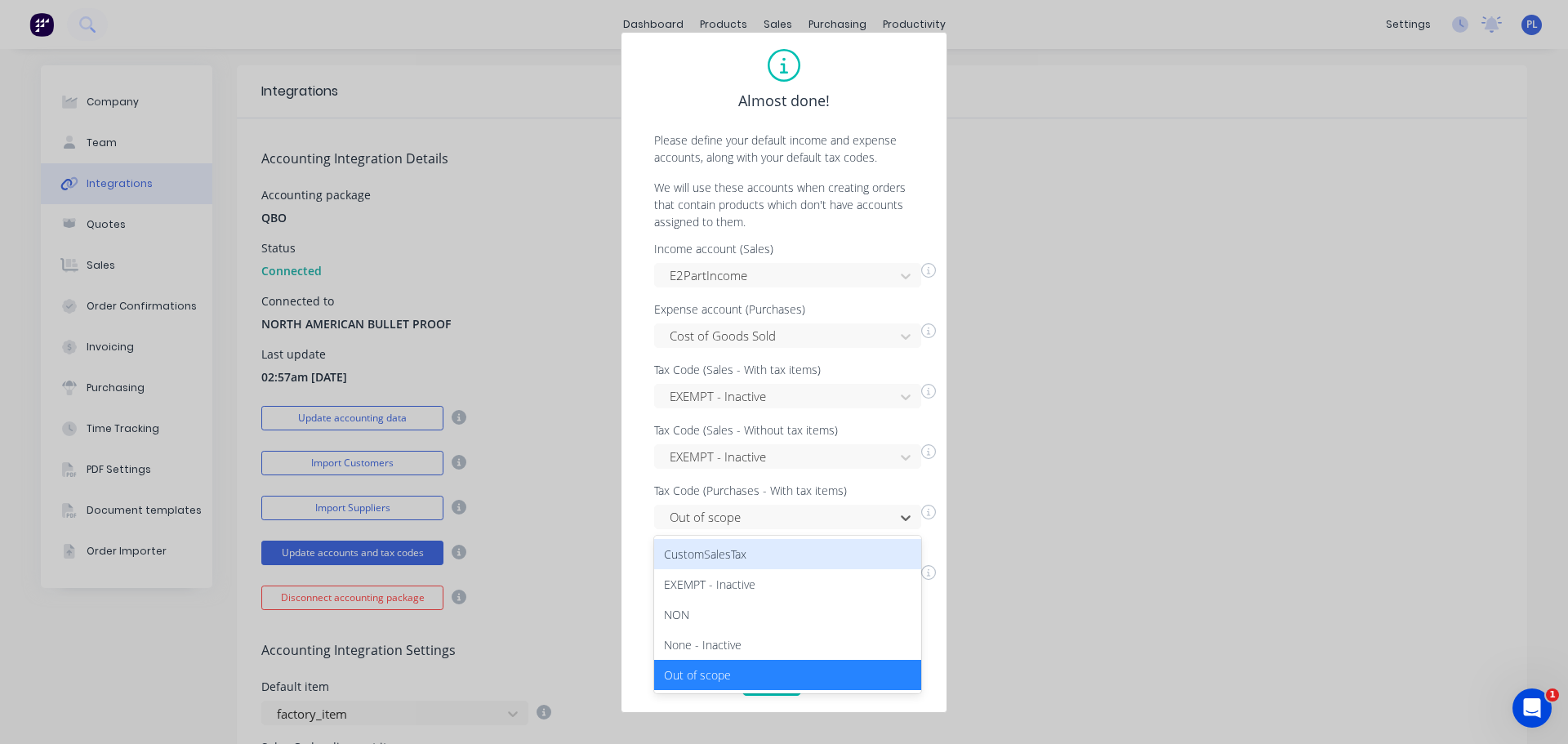
click at [751, 133] on p "Please define your default income and expense accounts, along with your default…" at bounding box center [784, 148] width 293 height 34
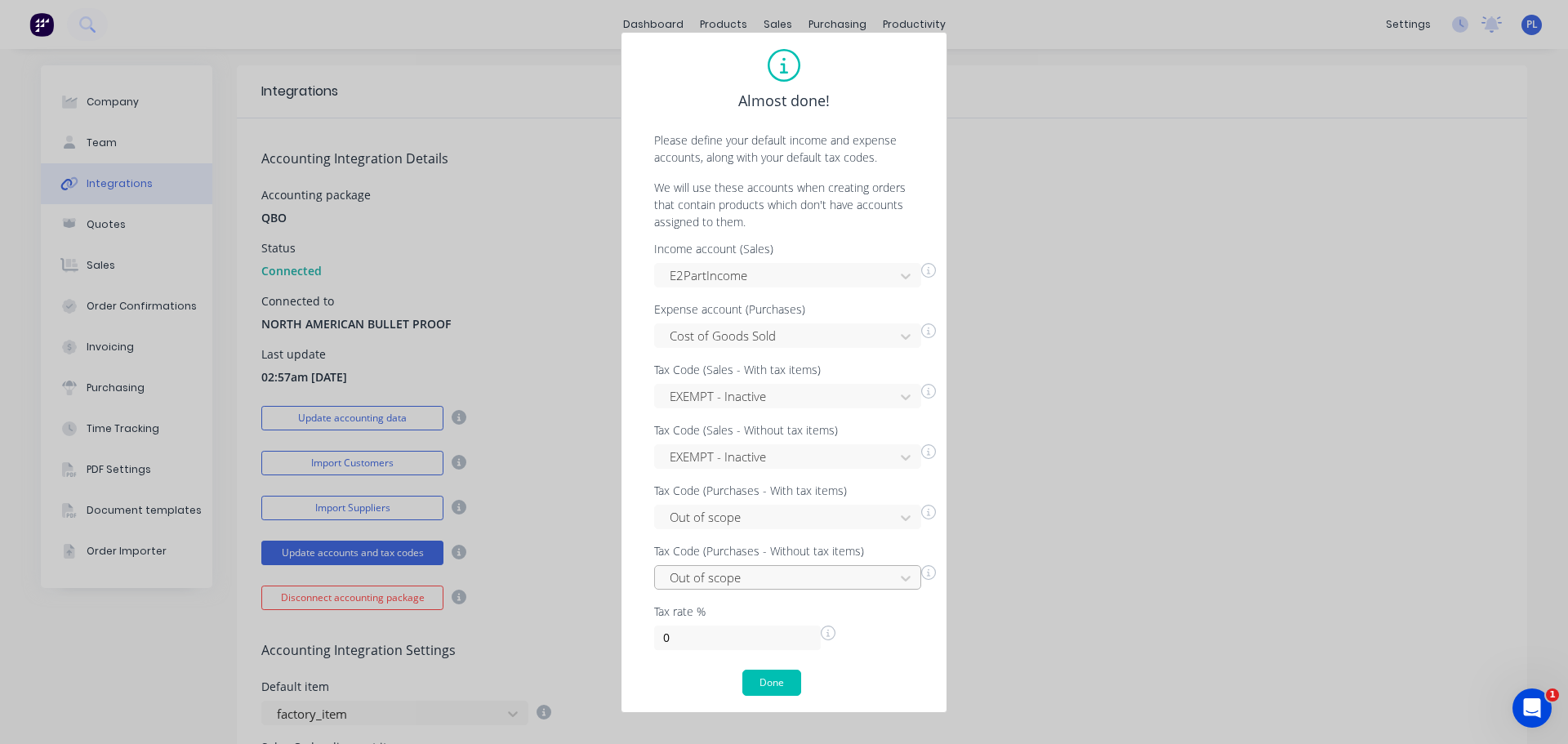
scroll to position [129, 0]
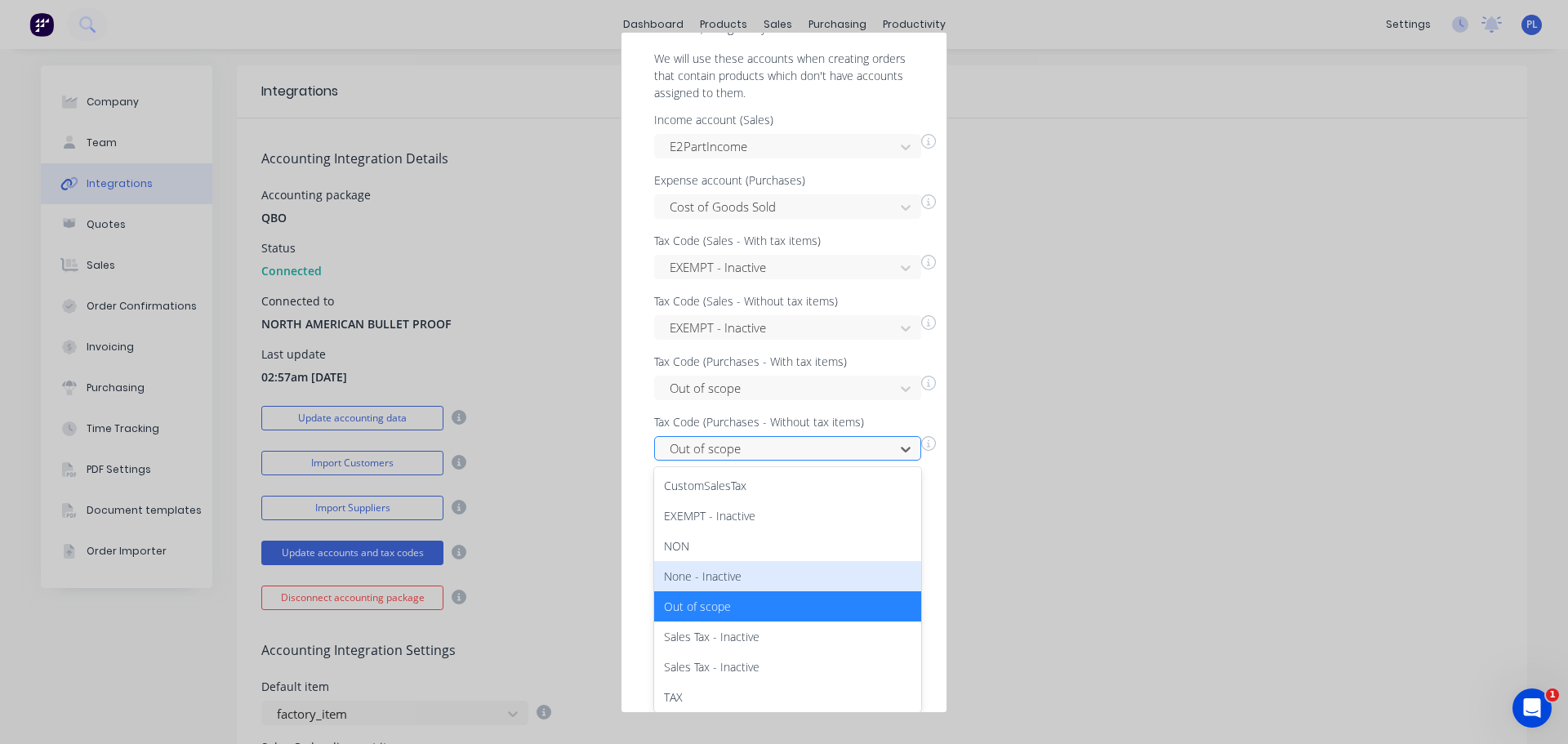
click at [761, 461] on div "9 results available. Use Up and Down to choose options, press Enter to select t…" at bounding box center [787, 448] width 267 height 25
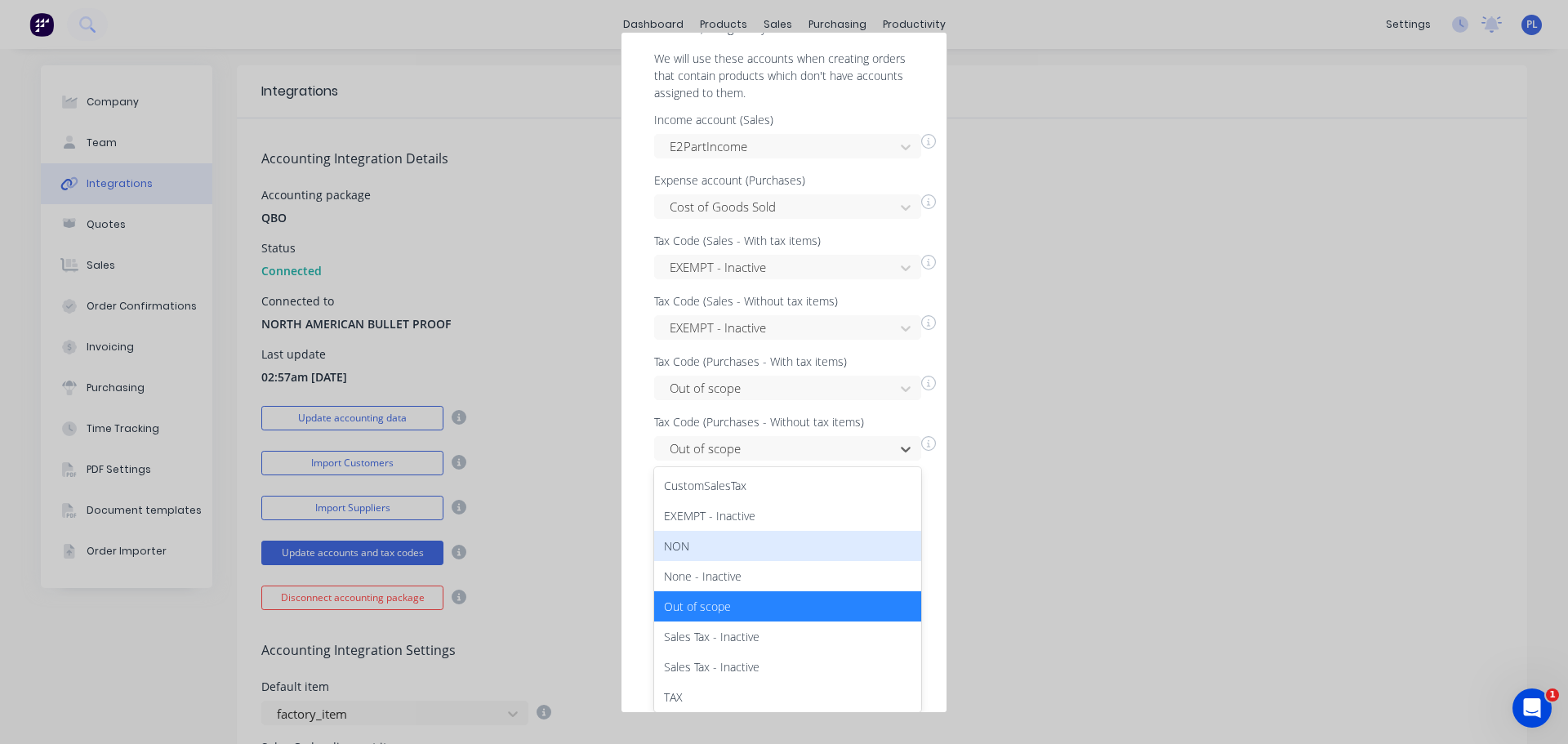
click at [709, 550] on div "NON" at bounding box center [787, 546] width 267 height 31
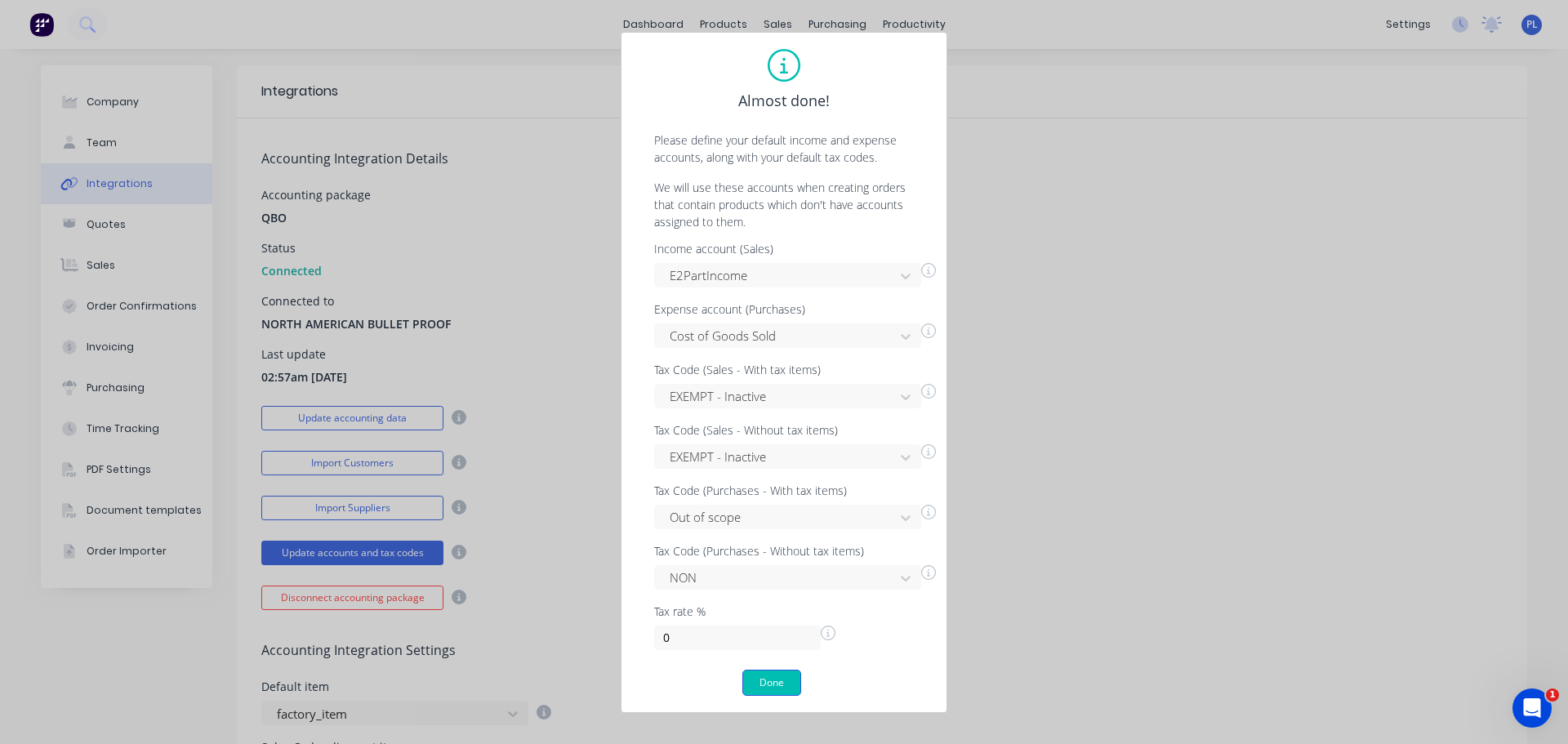
click at [760, 684] on button "Done" at bounding box center [771, 682] width 59 height 26
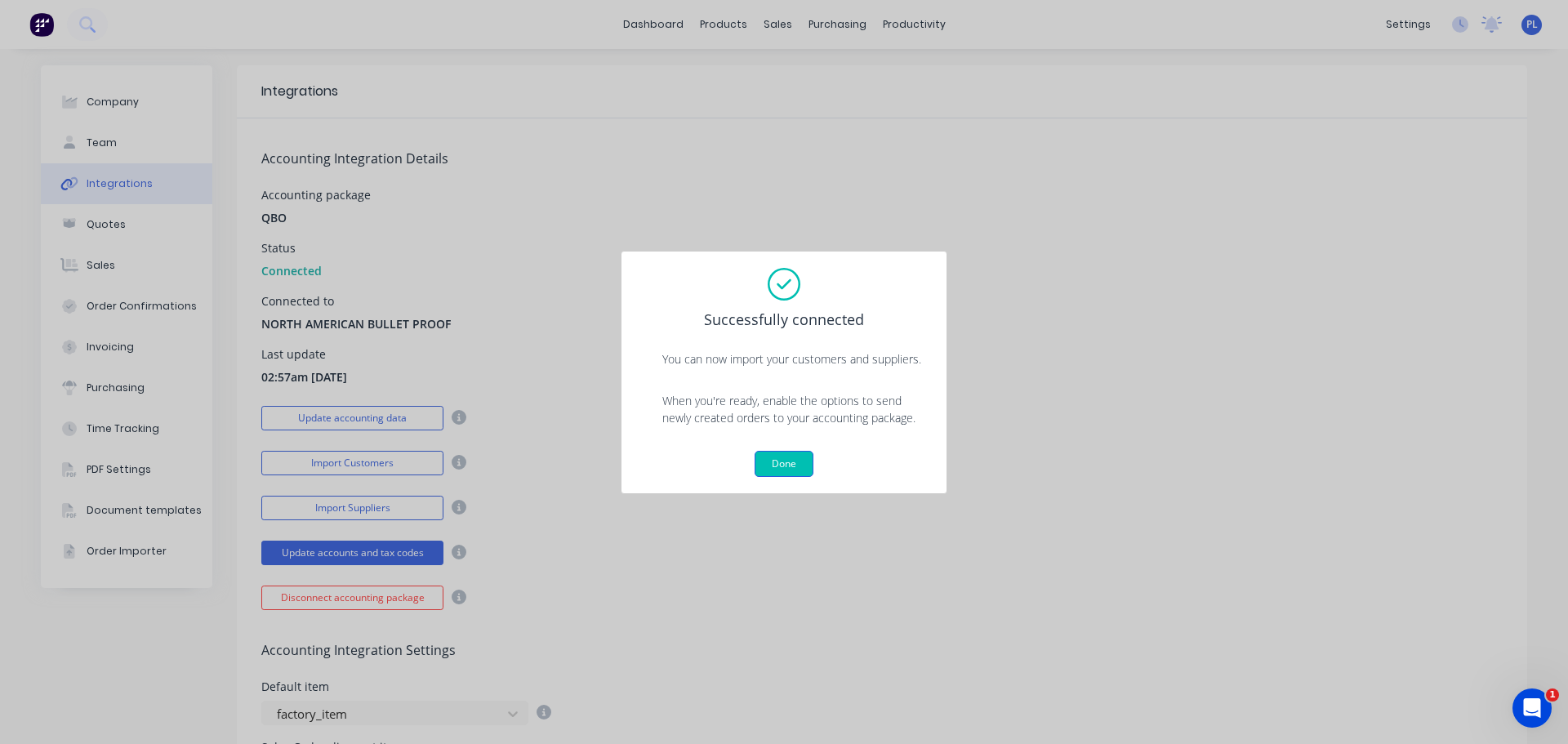
click at [784, 450] on button "Done" at bounding box center [783, 463] width 59 height 26
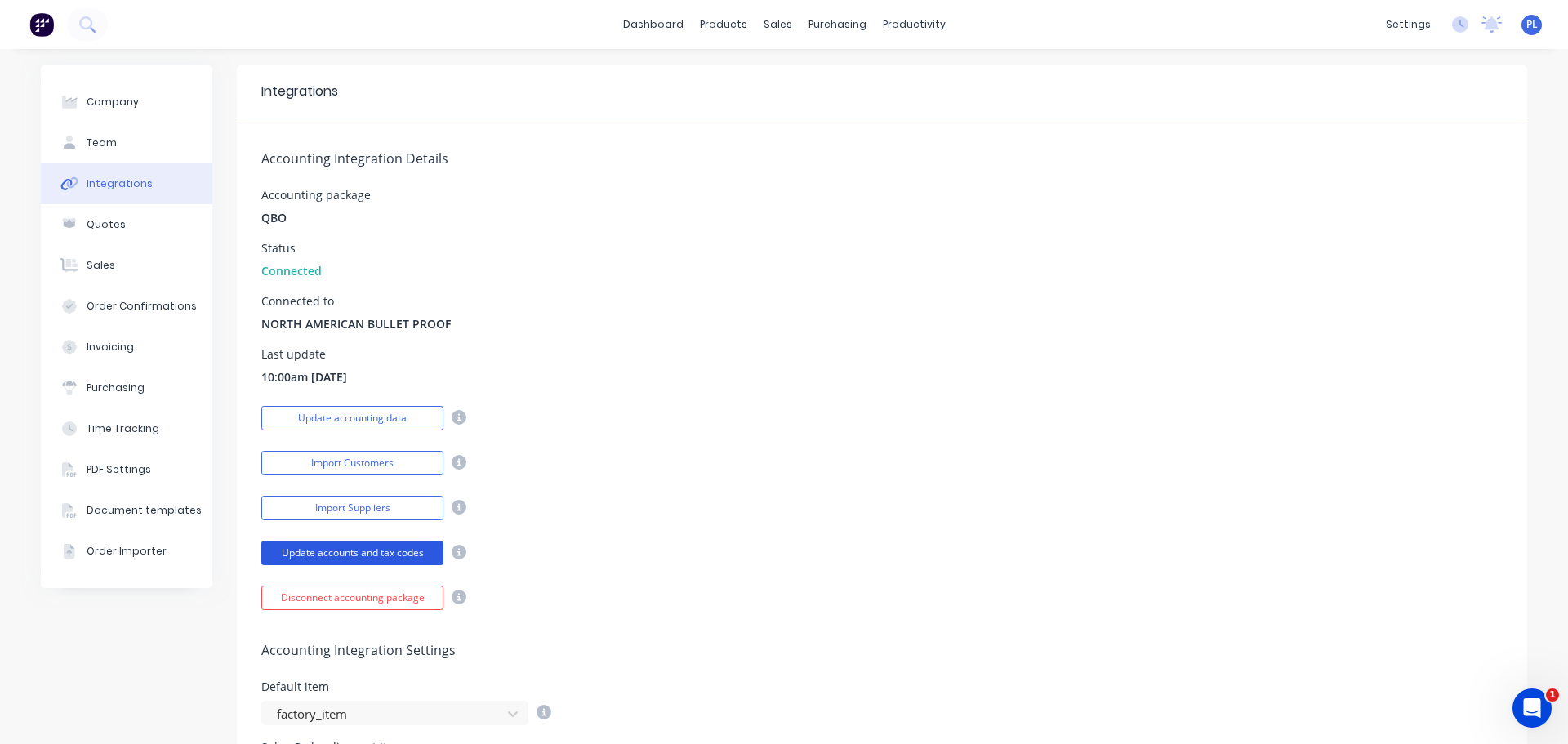
click at [309, 562] on button "Update accounts and tax codes" at bounding box center [352, 552] width 182 height 25
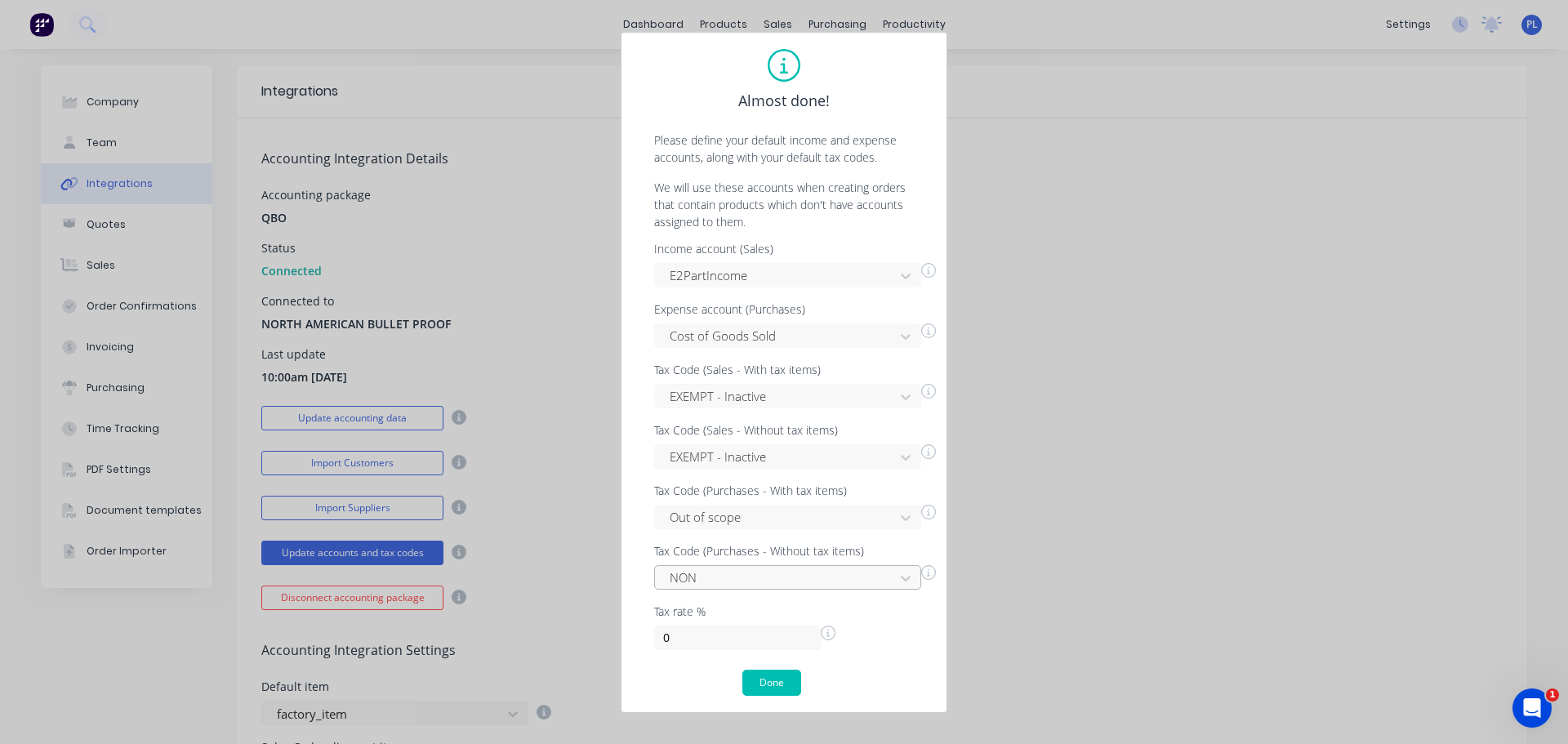
scroll to position [129, 0]
click at [692, 578] on div "NON" at bounding box center [787, 577] width 267 height 25
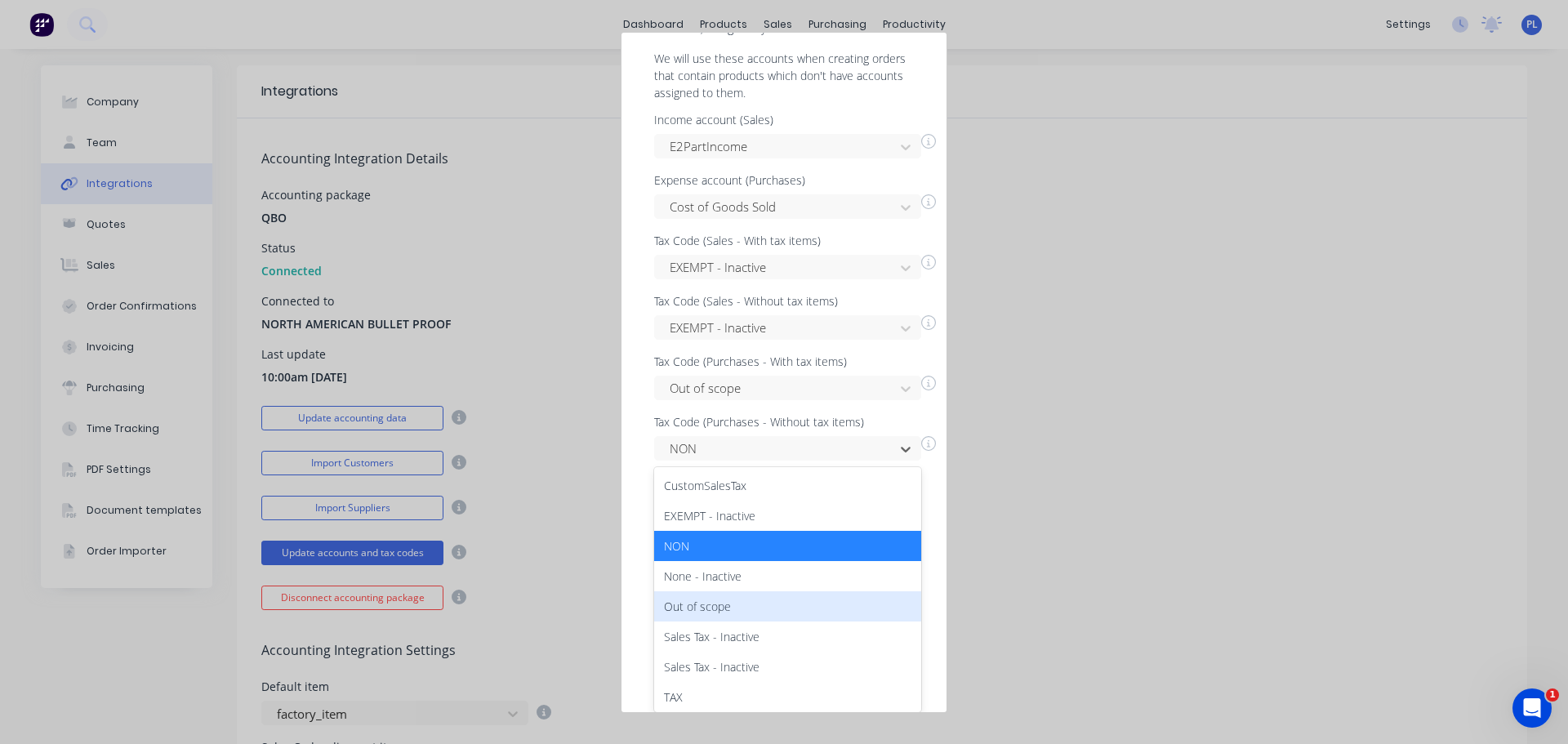
click at [713, 591] on div "Out of scope" at bounding box center [787, 607] width 267 height 31
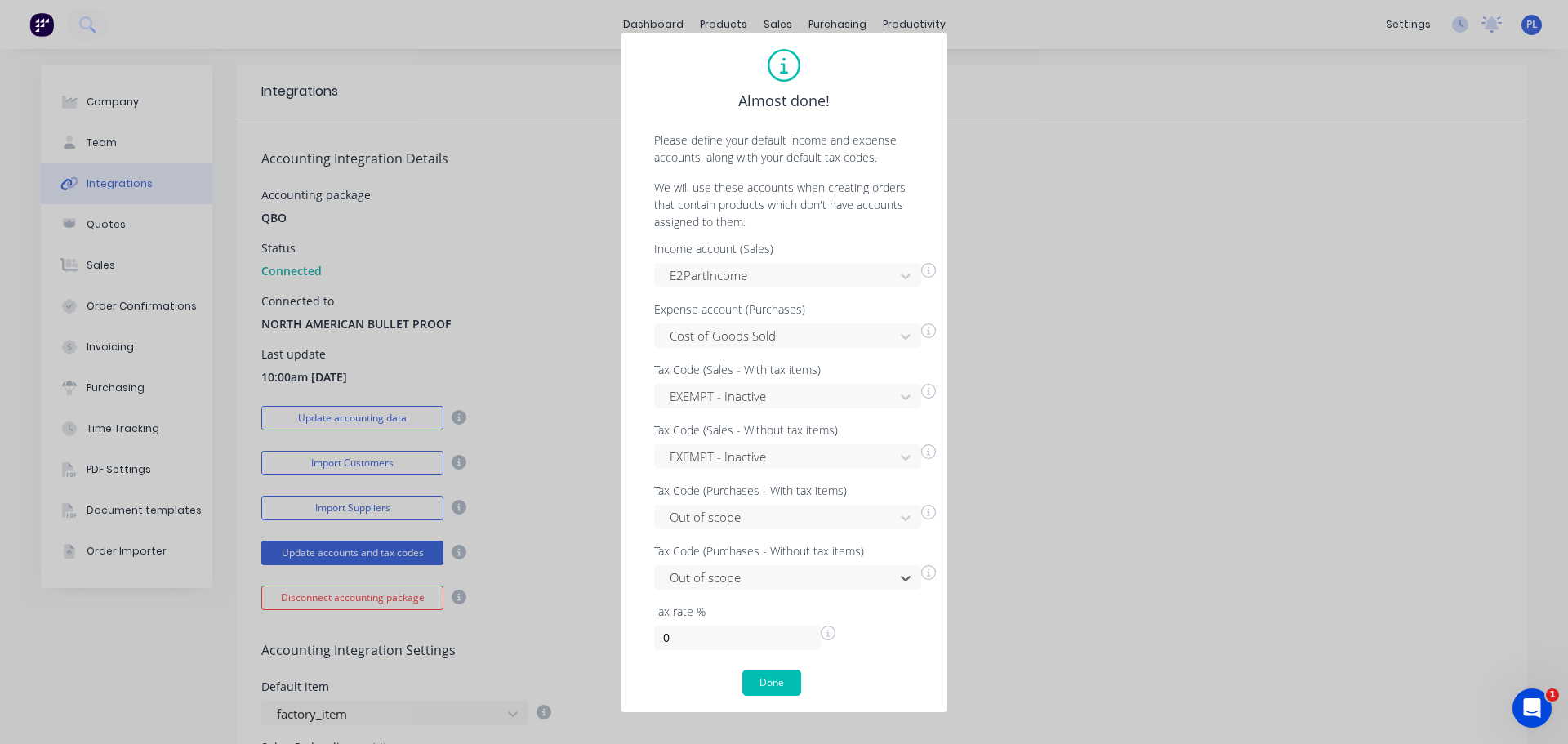
scroll to position [0, 0]
click at [775, 674] on button "Done" at bounding box center [771, 682] width 59 height 26
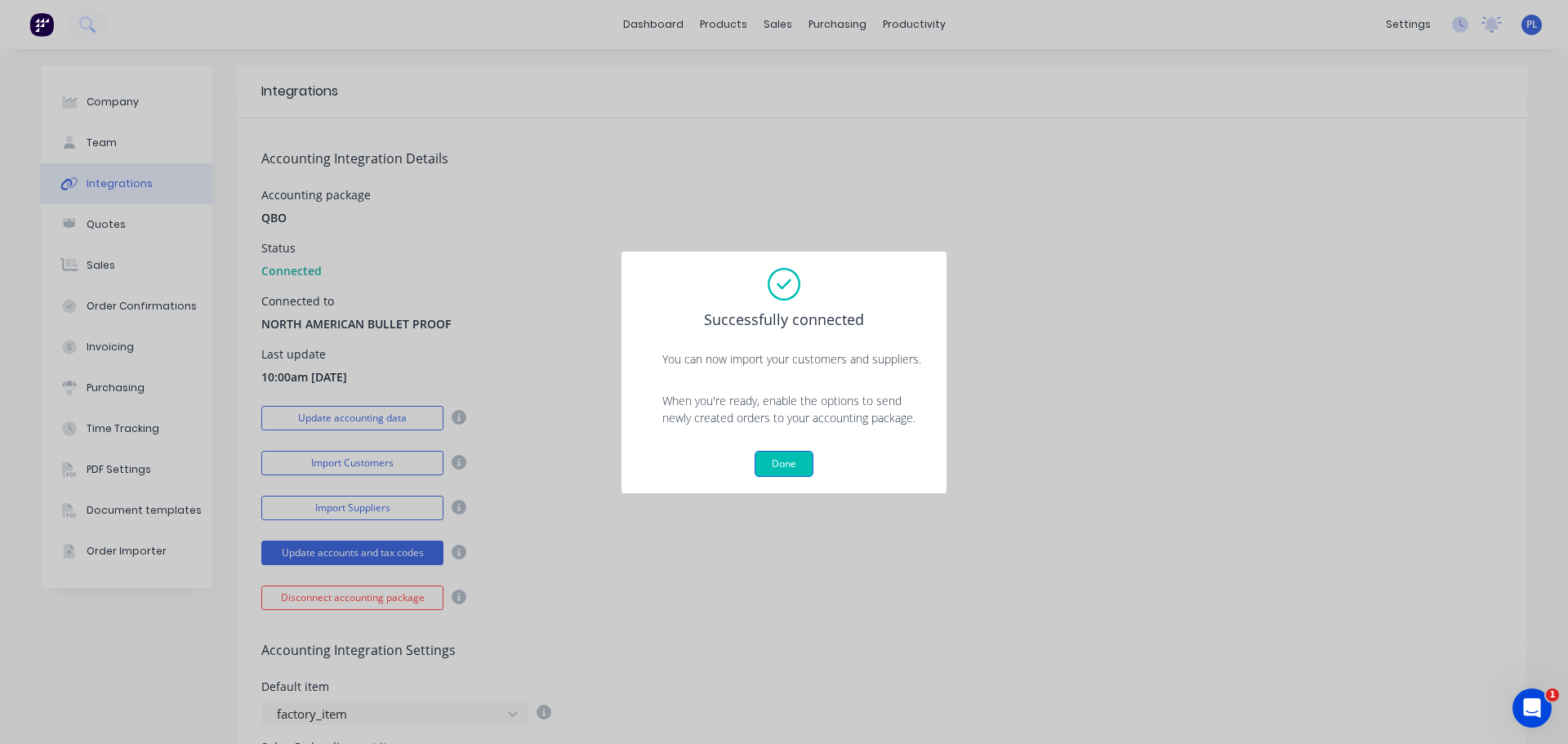
click at [775, 469] on button "Done" at bounding box center [783, 463] width 59 height 26
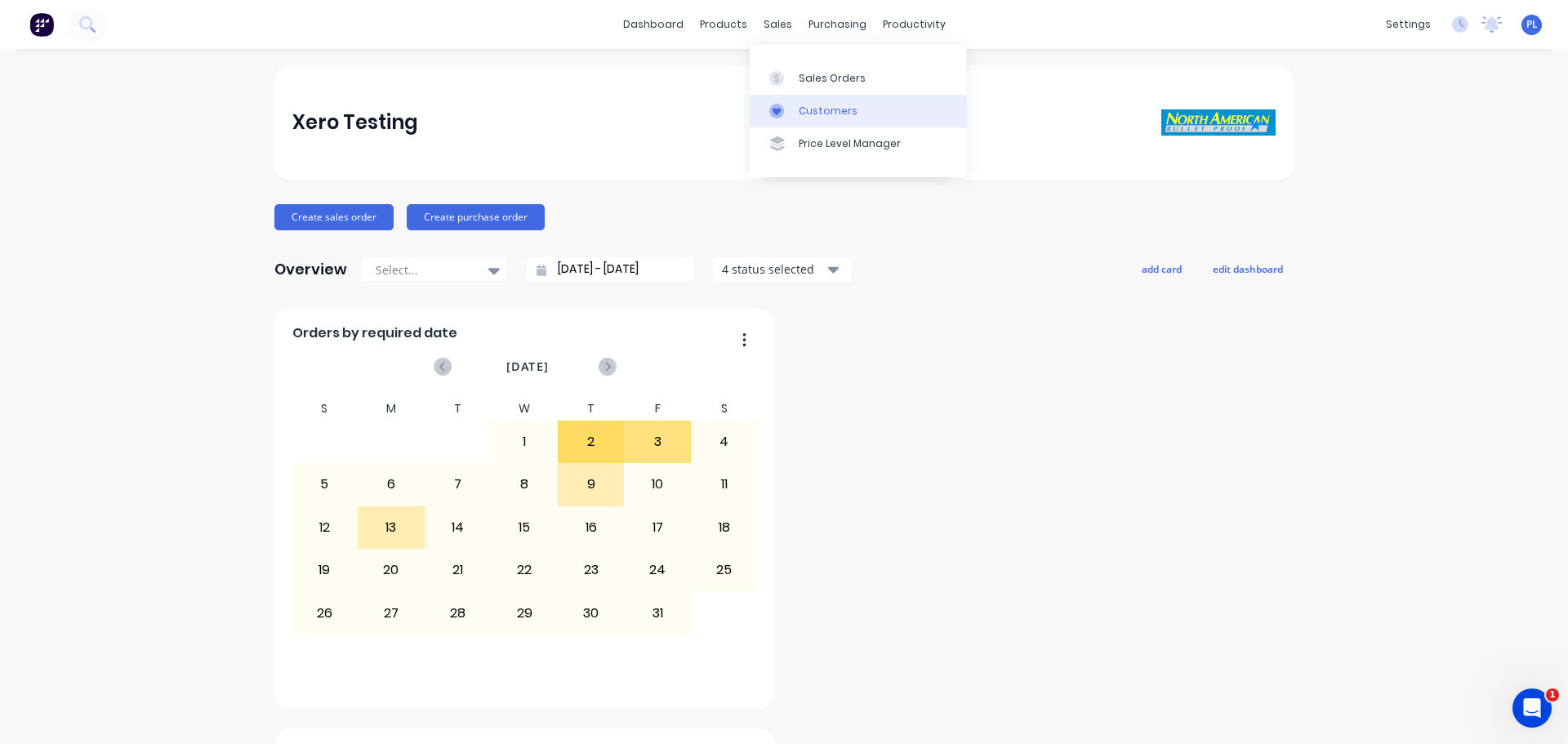
click at [801, 106] on div "Customers" at bounding box center [827, 110] width 59 height 14
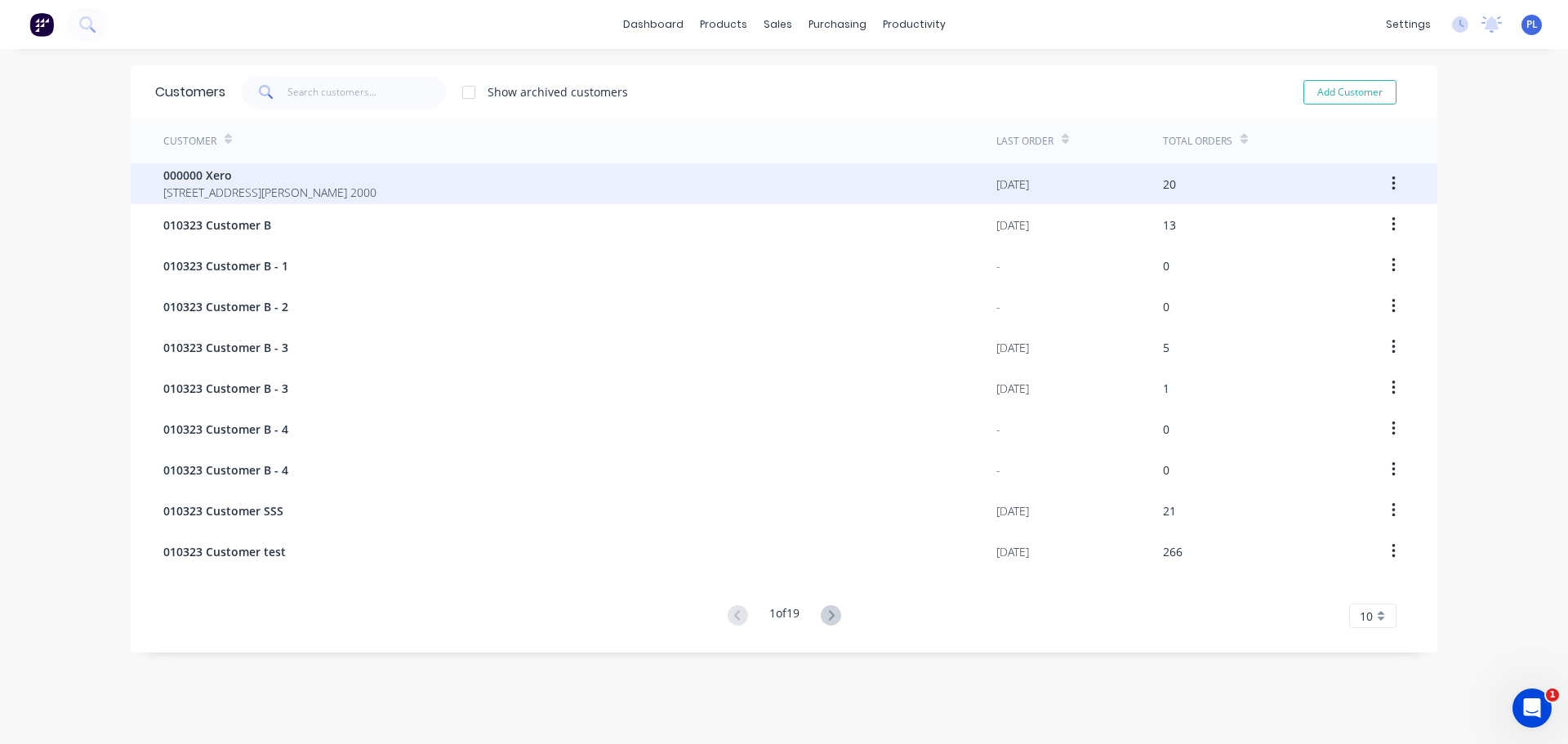
click at [297, 186] on span "281 Elizabeth St SYDNEY United States 2000" at bounding box center [270, 193] width 213 height 17
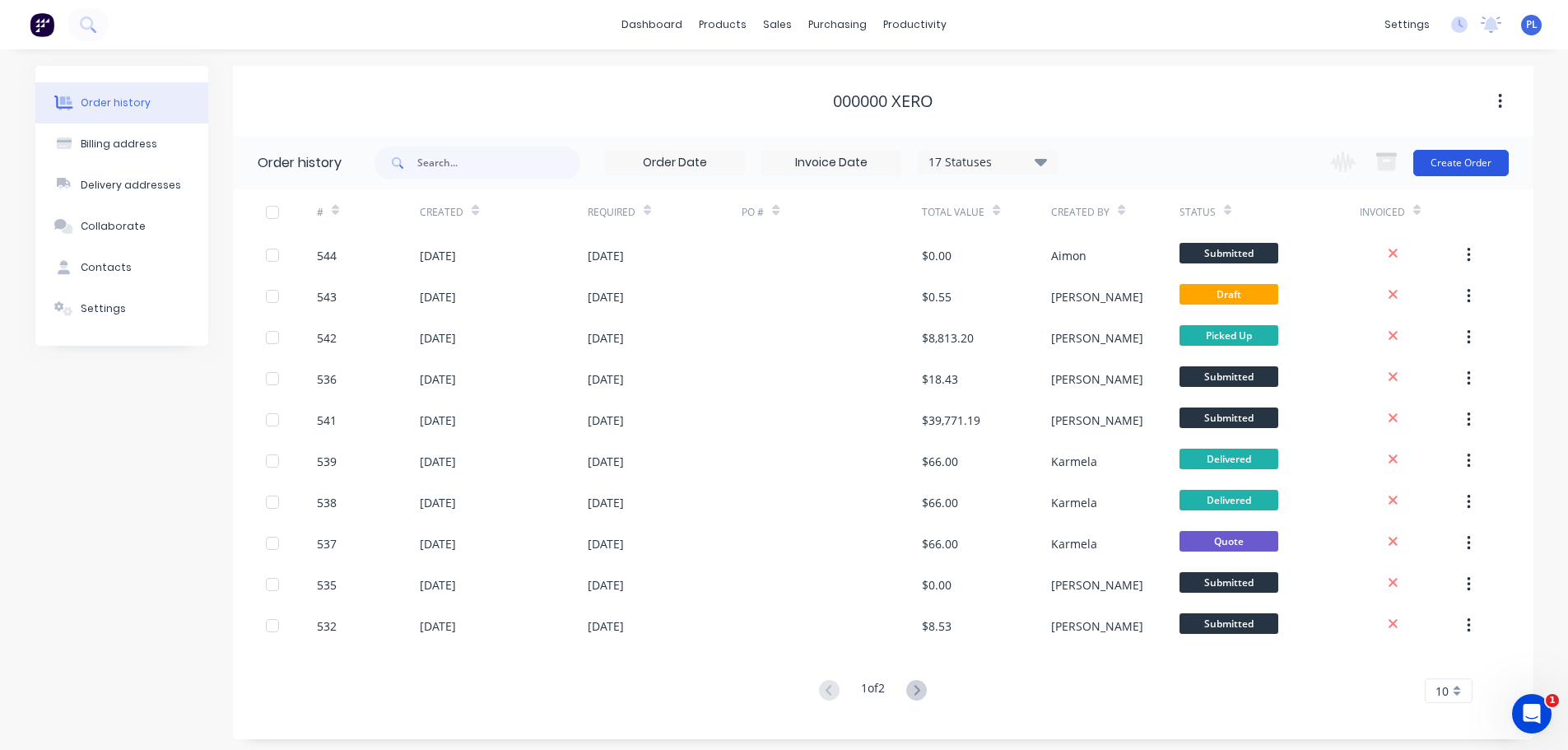
click at [1457, 165] on button "Create Order" at bounding box center [1461, 162] width 96 height 27
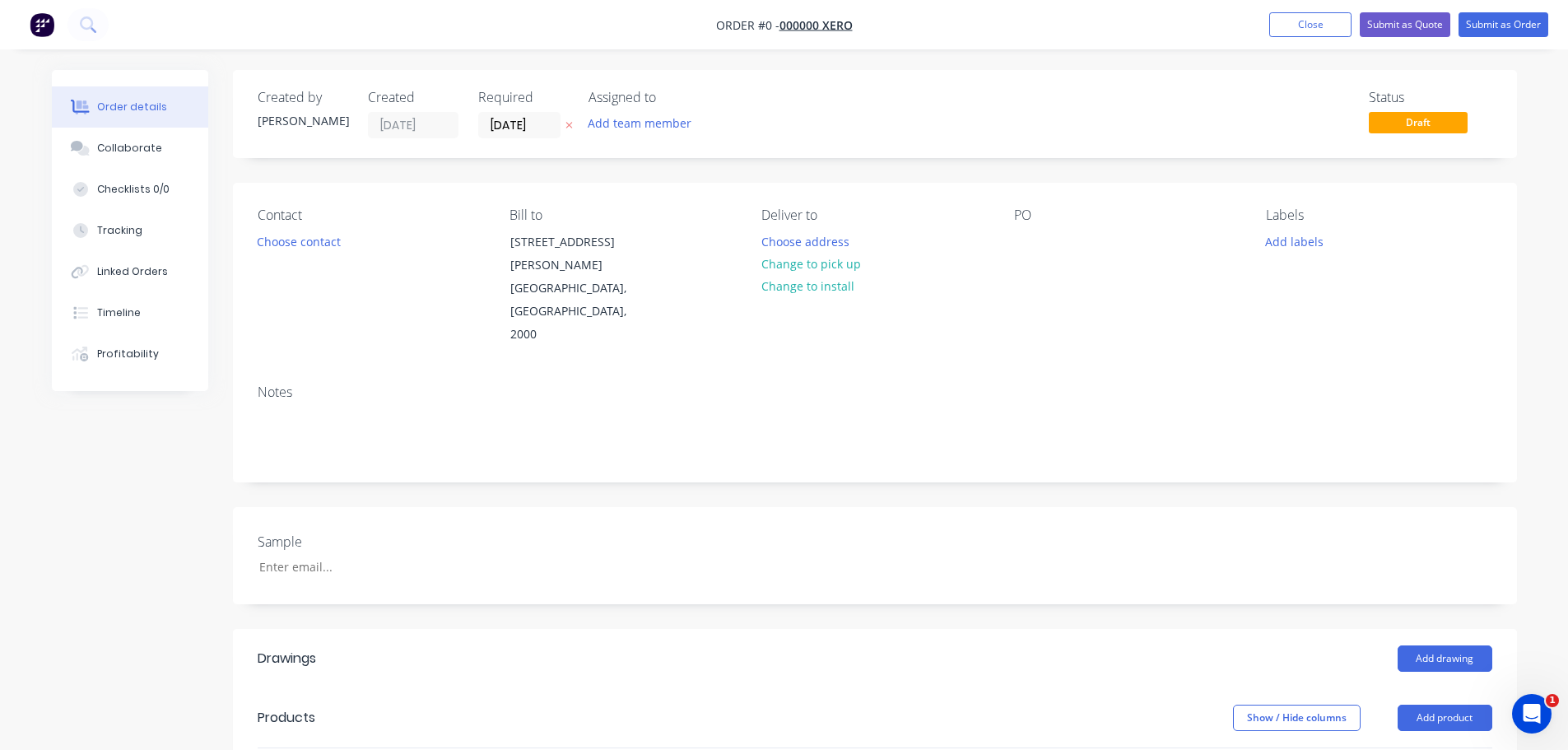
scroll to position [411, 0]
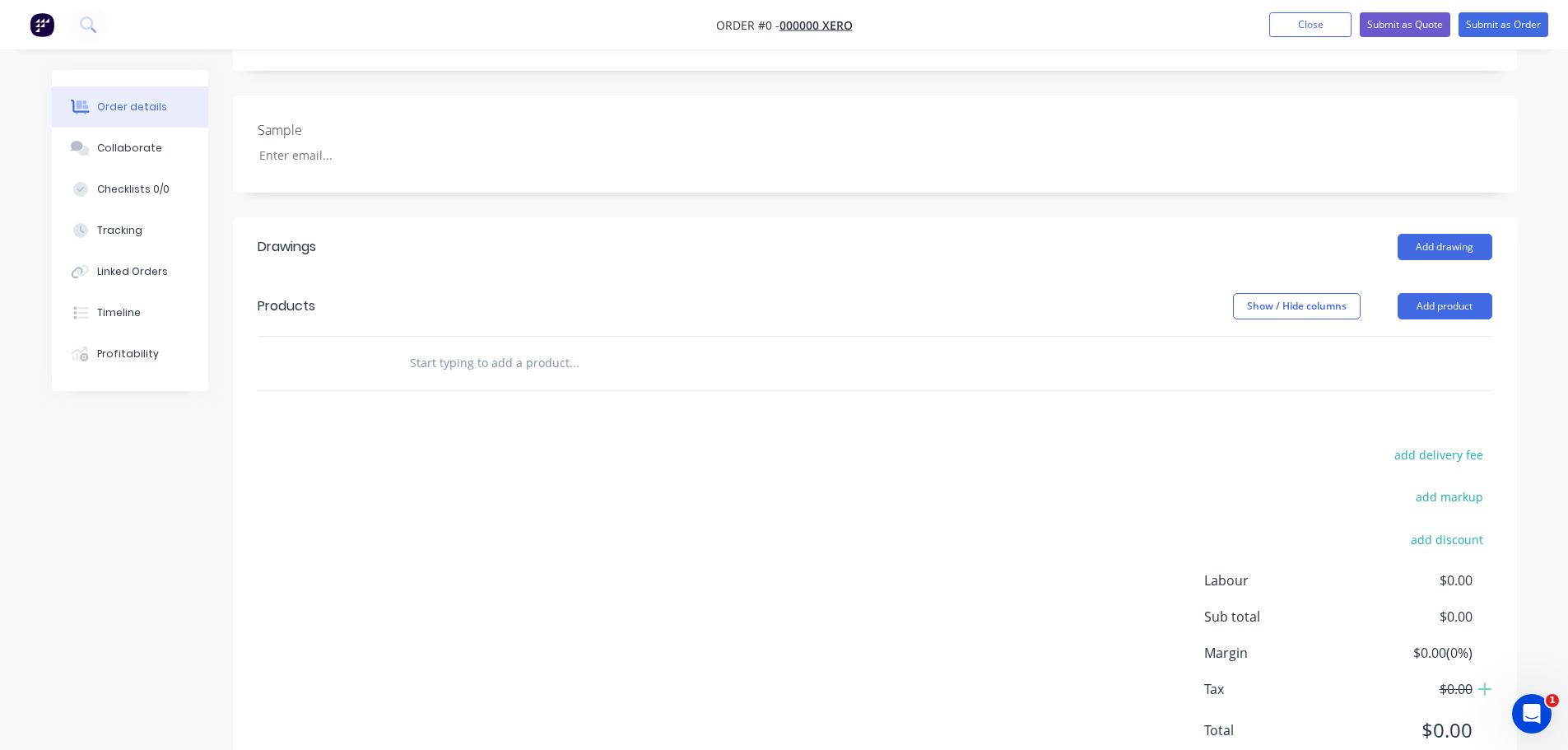
drag, startPoint x: 495, startPoint y: 333, endPoint x: 463, endPoint y: 299, distance: 46.7
click at [488, 346] on input "text" at bounding box center [573, 363] width 329 height 33
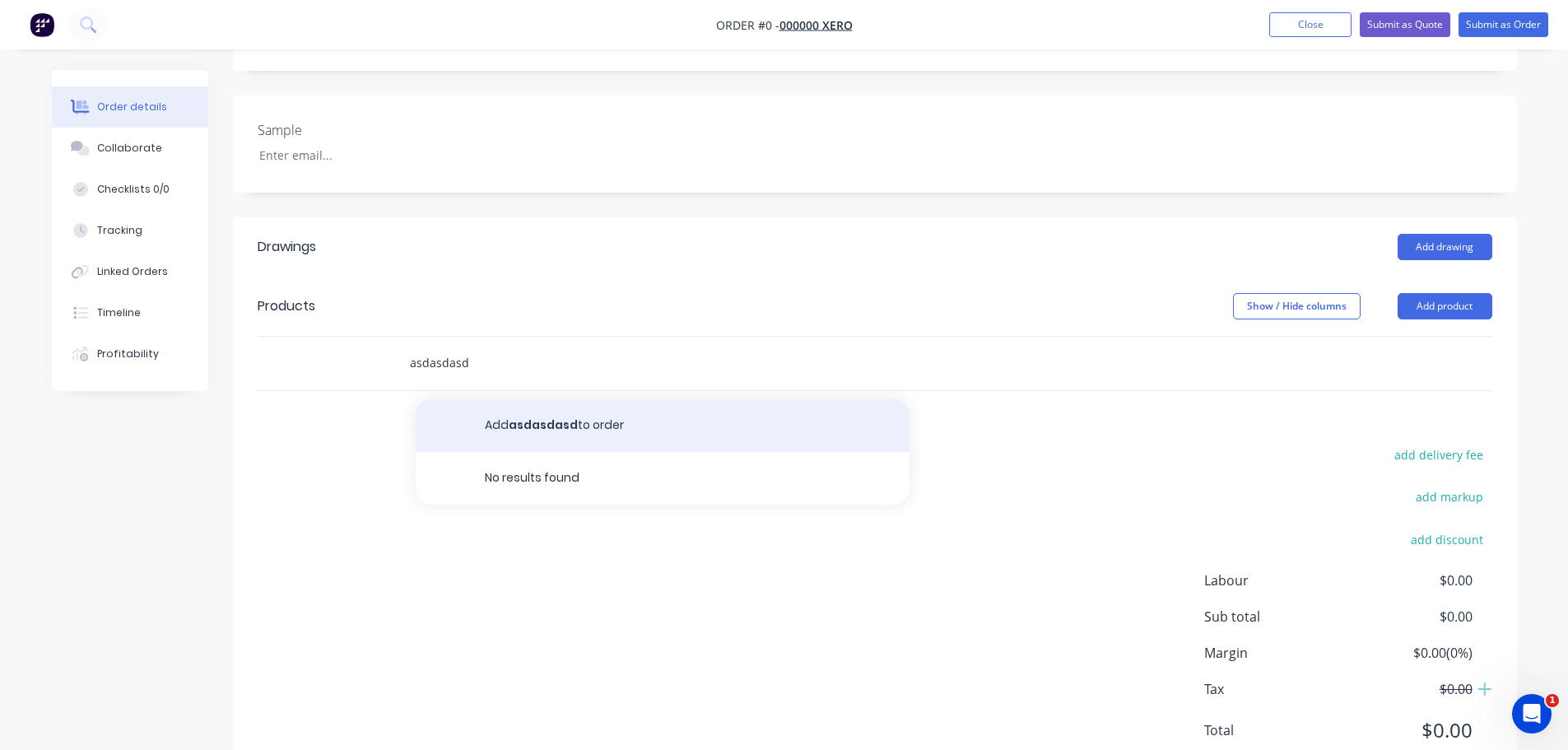
type input "asdasdasd"
click at [623, 399] on button "Add asdasdasd to order" at bounding box center [663, 426] width 494 height 53
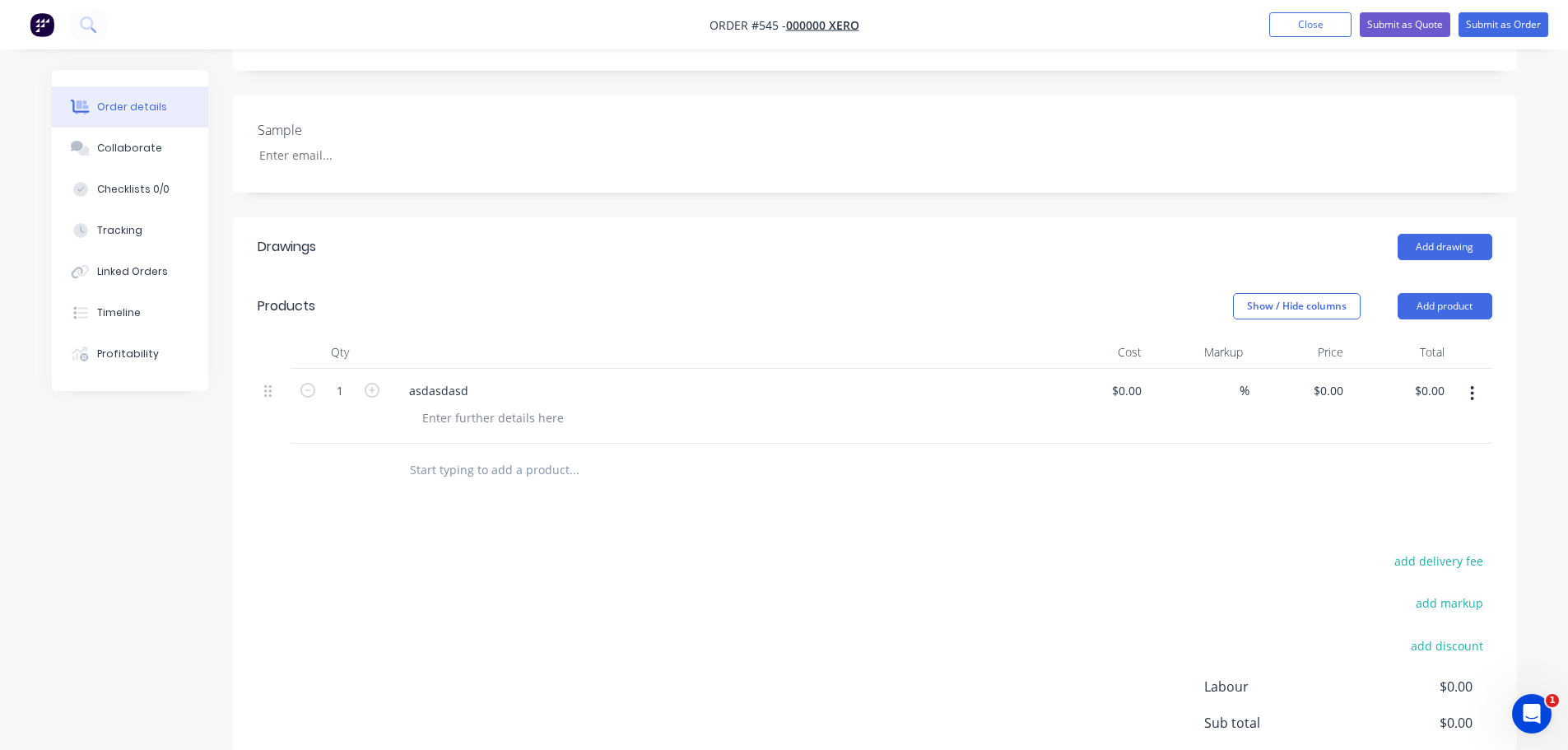
click at [492, 453] on input "text" at bounding box center [573, 469] width 329 height 33
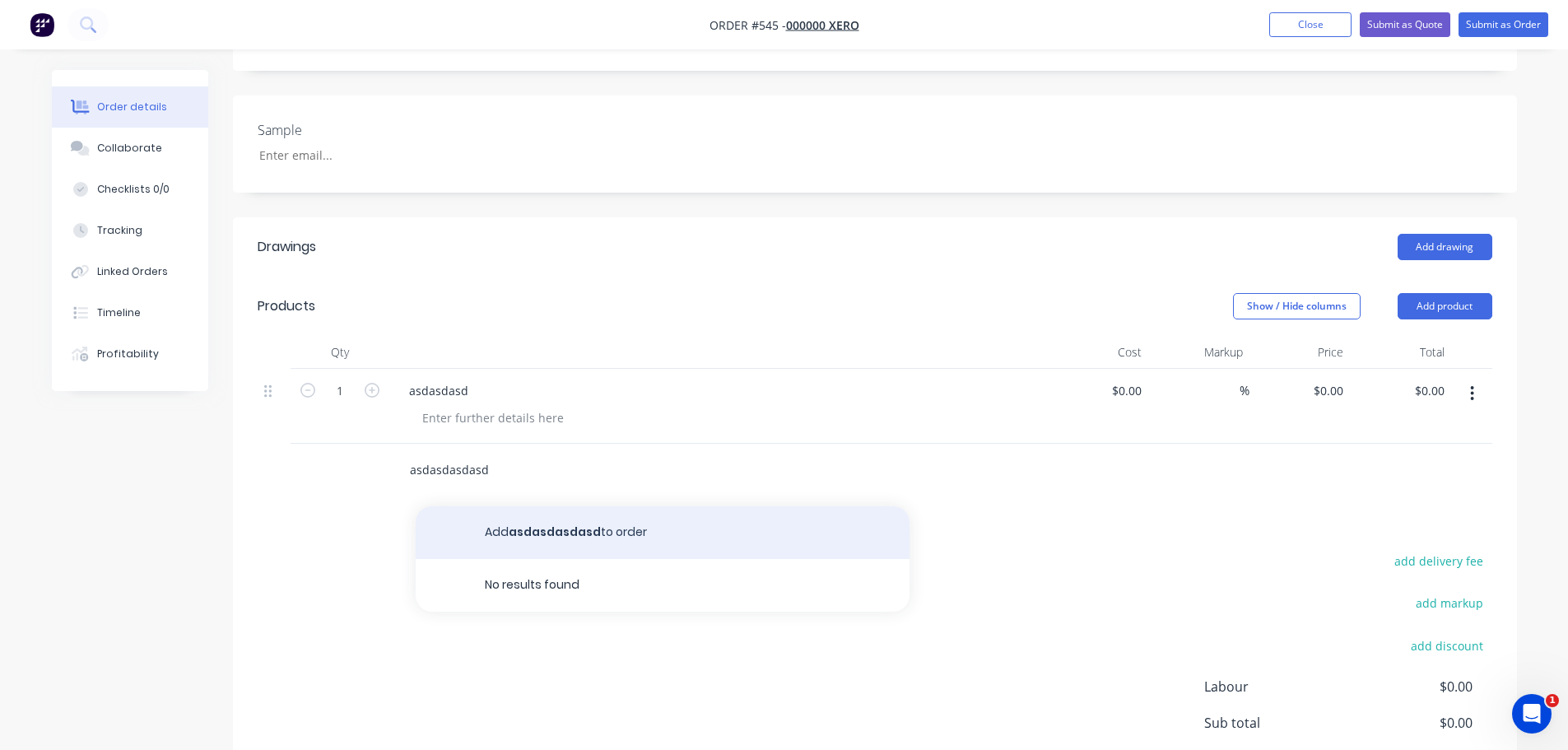
type input "asdasdasdasd"
click at [657, 506] on button "Add asdasdasdasd to order" at bounding box center [663, 533] width 494 height 53
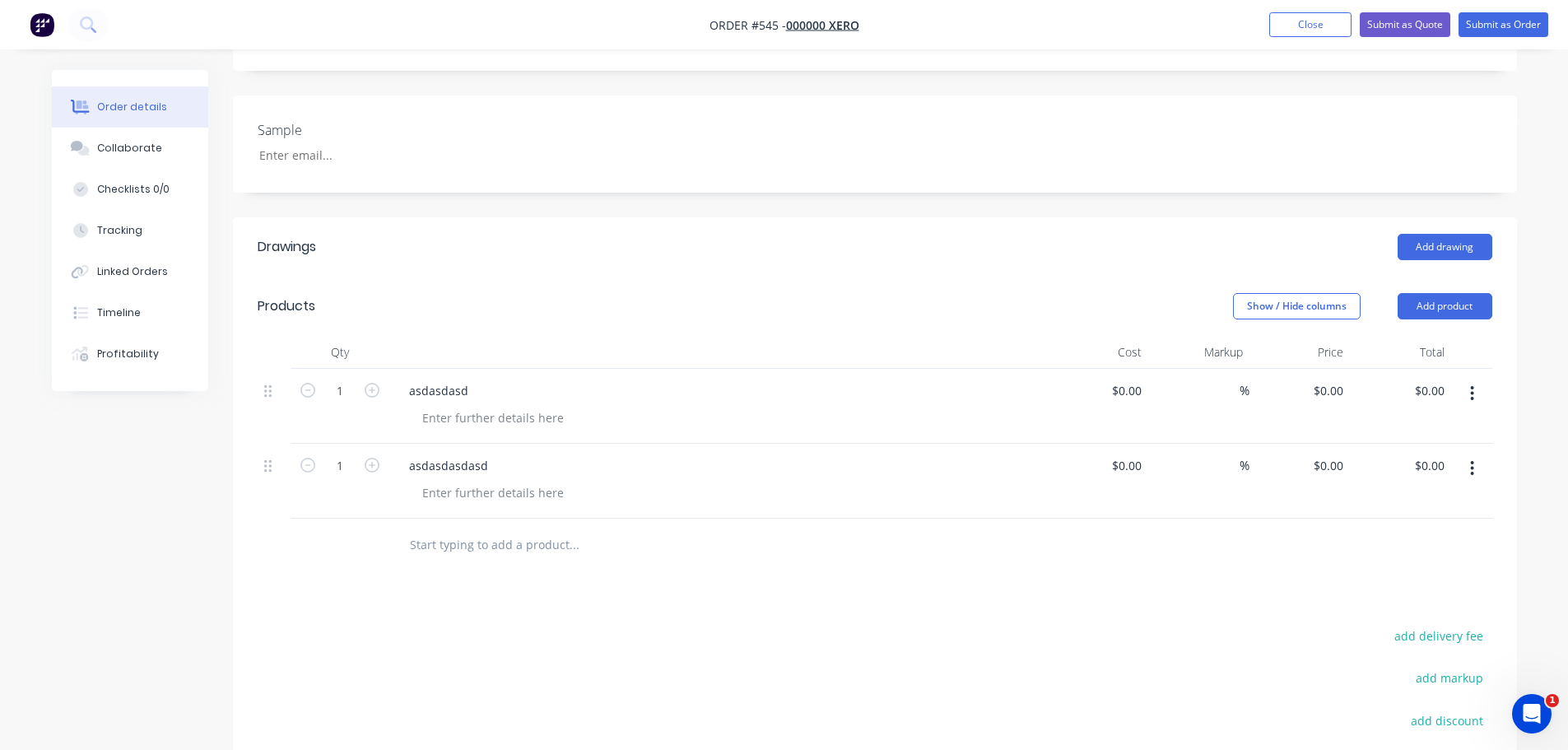
click at [34, 32] on img "button" at bounding box center [42, 24] width 25 height 25
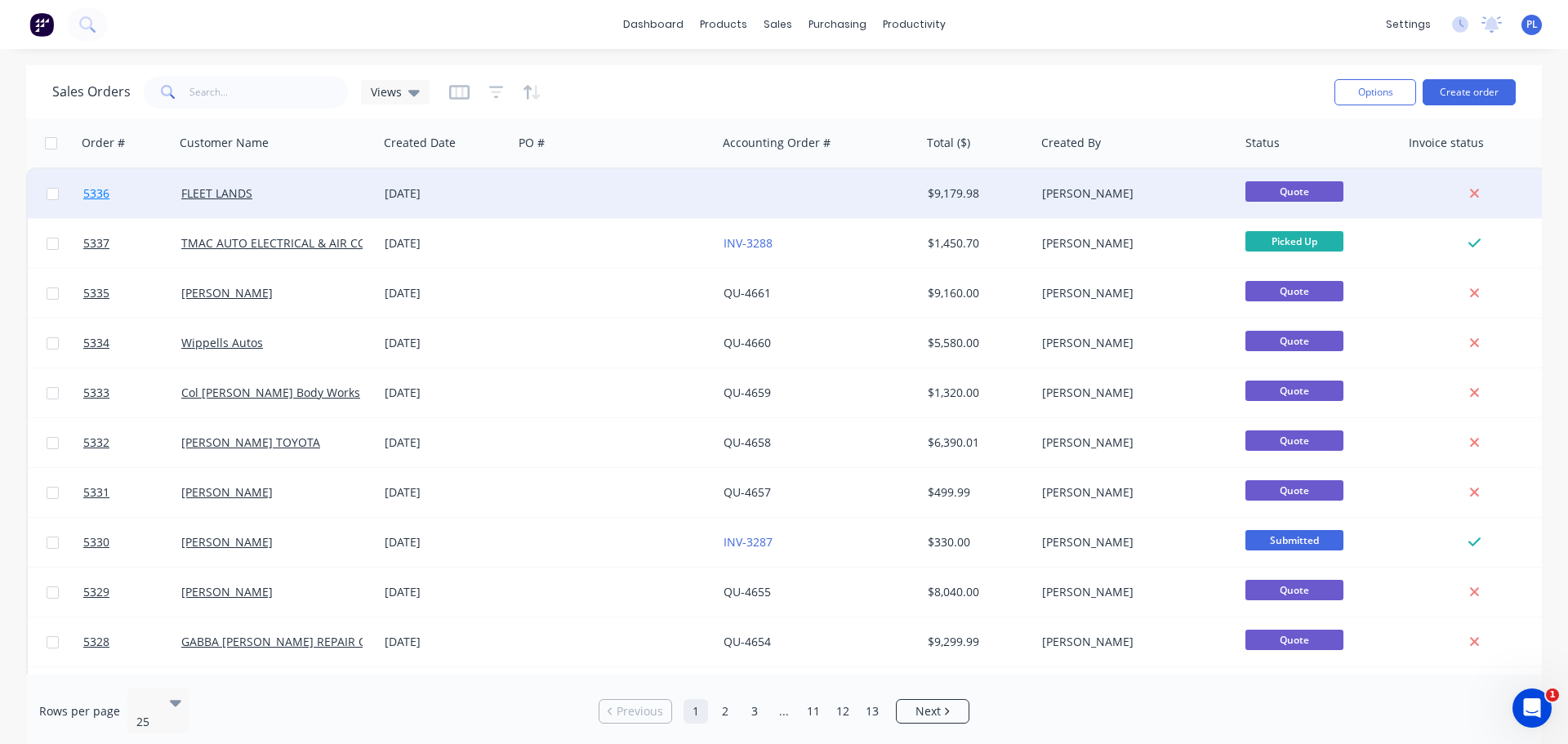
click at [95, 189] on span "5336" at bounding box center [96, 193] width 26 height 16
